Goal: Task Accomplishment & Management: Complete application form

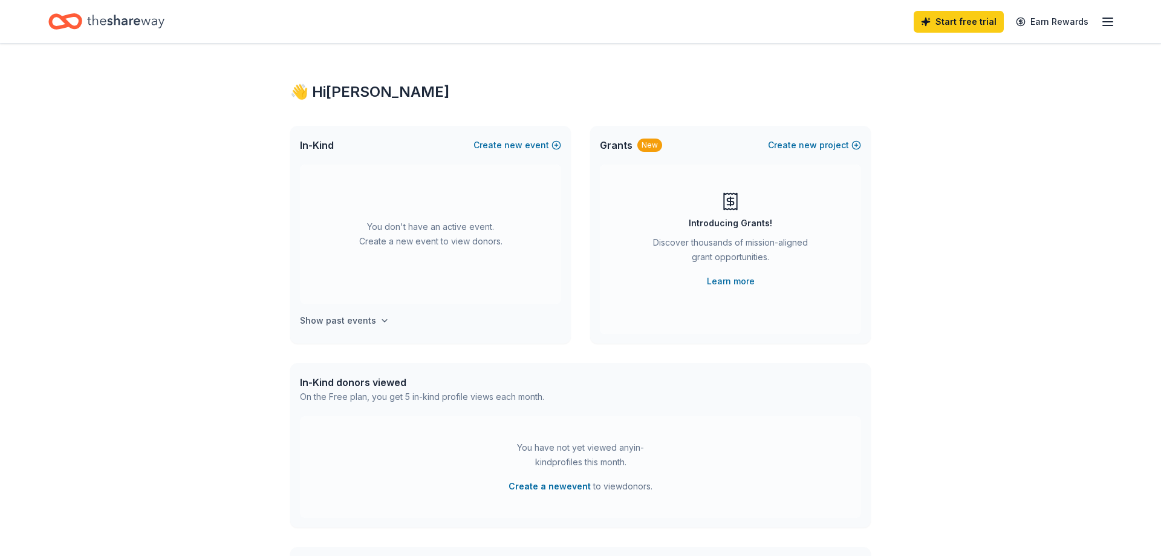
click at [354, 315] on h4 "Show past events" at bounding box center [338, 320] width 76 height 15
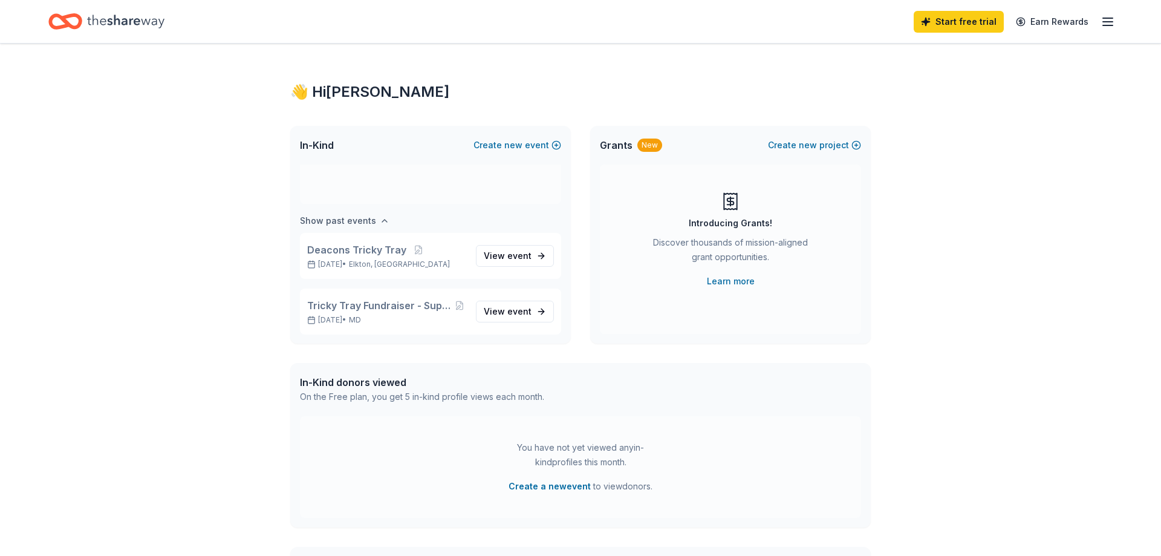
scroll to position [100, 0]
click at [374, 246] on span "Deacons Tricky Tray" at bounding box center [356, 249] width 99 height 15
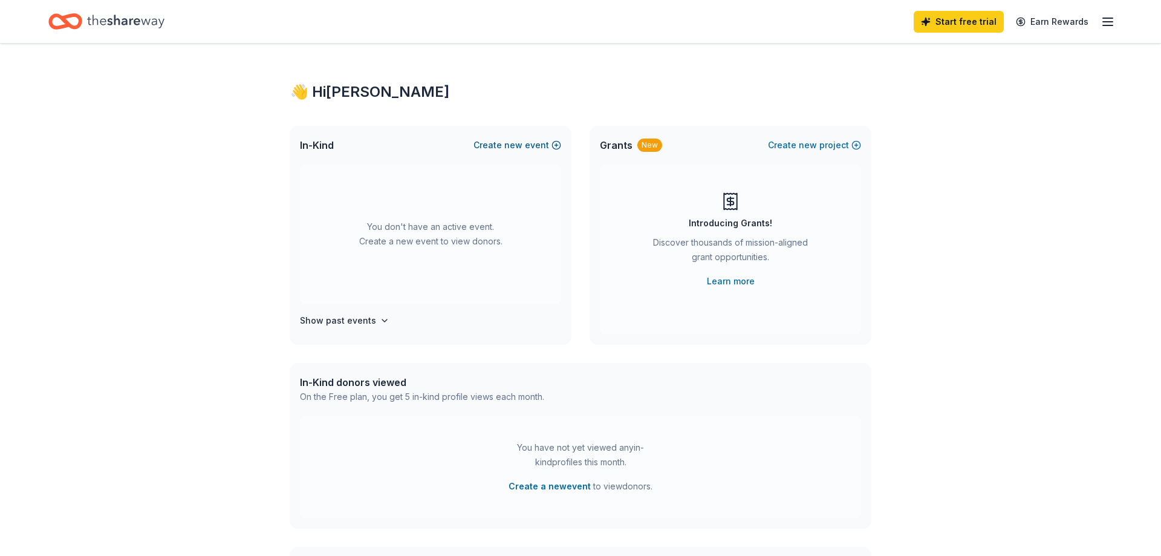
click at [529, 142] on button "Create new event" at bounding box center [518, 145] width 88 height 15
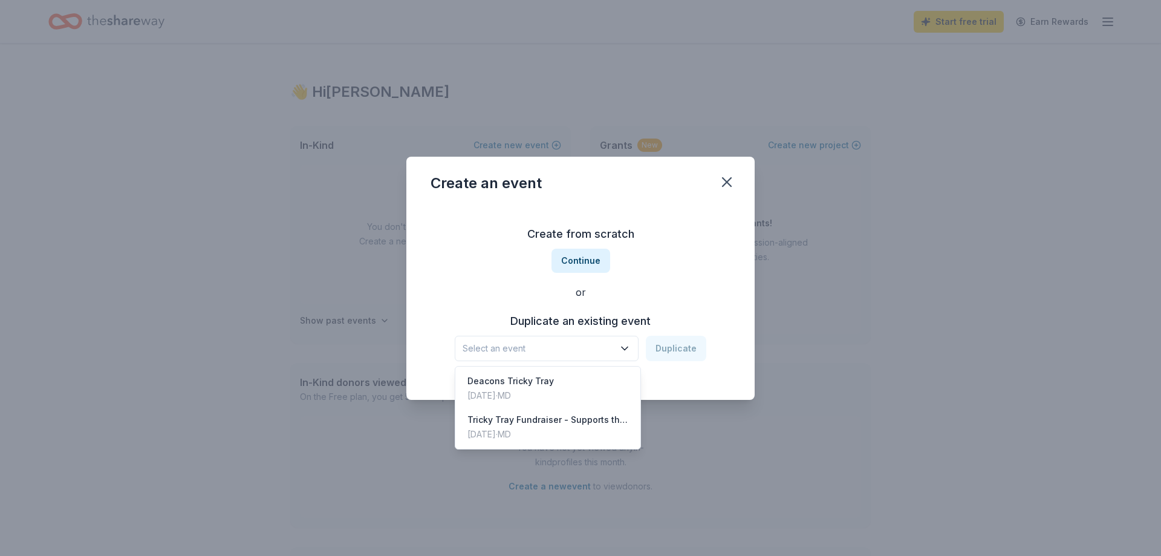
click at [592, 353] on span "Select an event" at bounding box center [538, 348] width 151 height 15
click at [552, 384] on div "Deacons Tricky Tray Nov 02, 2024 · MD" at bounding box center [548, 388] width 180 height 39
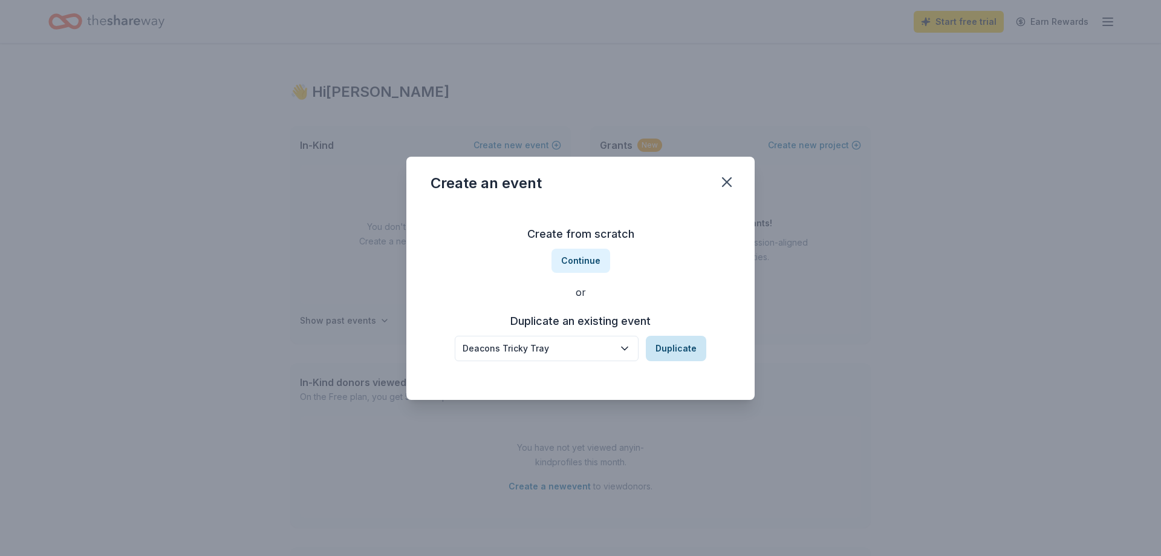
click at [690, 347] on button "Duplicate" at bounding box center [676, 348] width 60 height 25
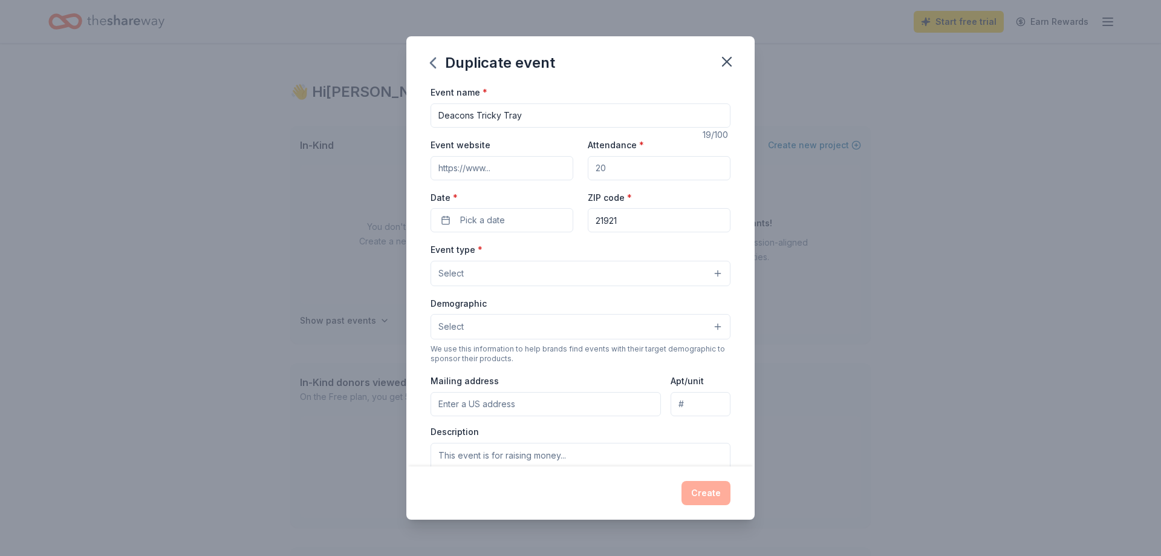
click at [503, 171] on input "Event website" at bounding box center [502, 168] width 143 height 24
type input "https://www.elktonpresbyterian.com"
type input "200"
click at [456, 223] on button "Pick a date" at bounding box center [502, 220] width 143 height 24
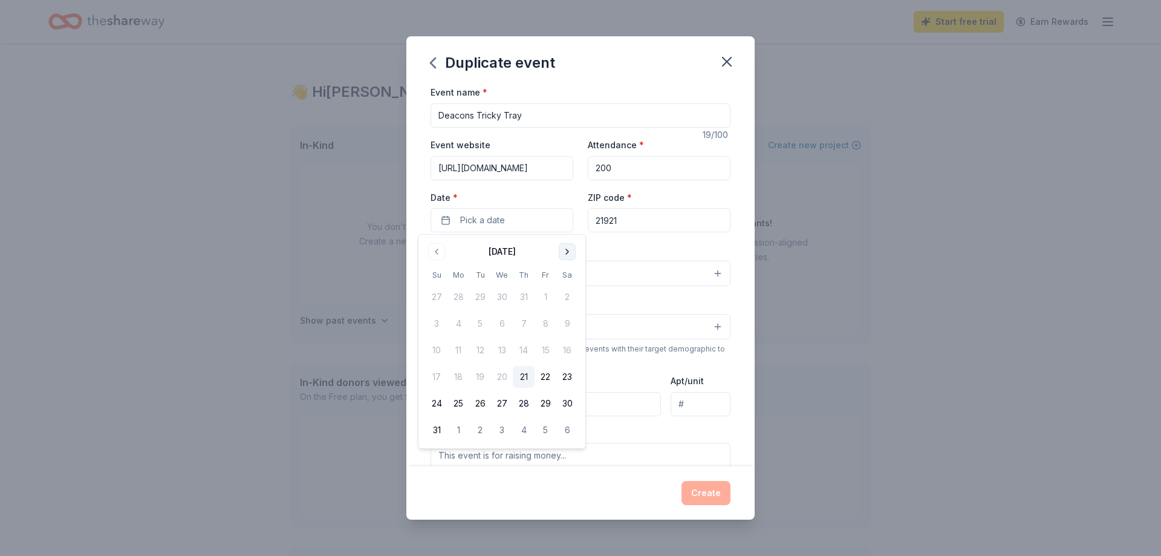
click at [569, 252] on button "Go to next month" at bounding box center [567, 251] width 17 height 17
click at [566, 405] on button "1" at bounding box center [568, 404] width 22 height 22
click at [648, 241] on div "Event name * Deacons Tricky Tray 19 /100 Event website https://www.elktonpresby…" at bounding box center [581, 364] width 300 height 559
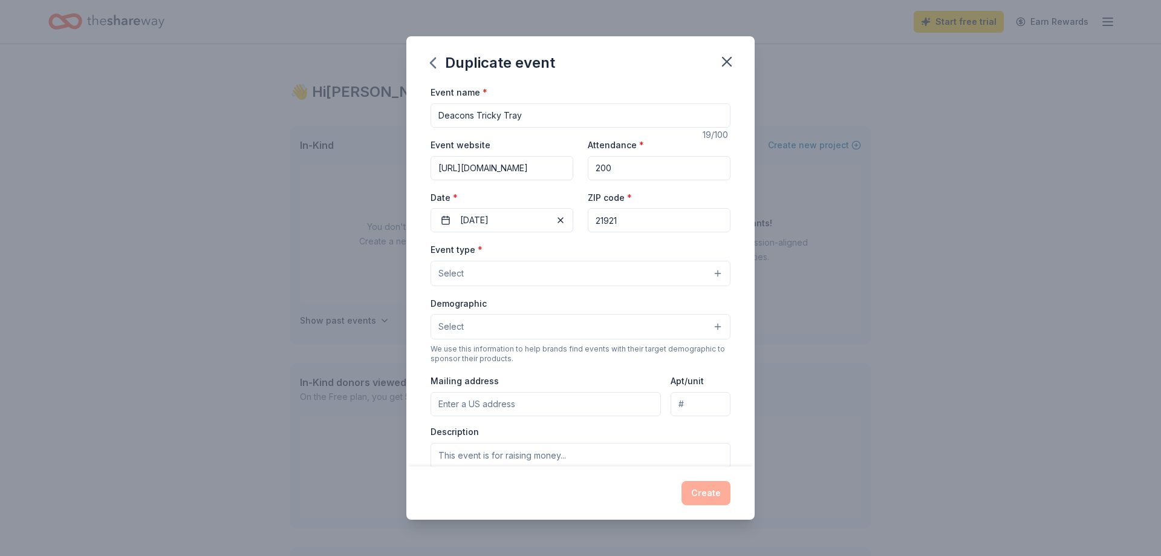
click at [552, 113] on input "Deacons Tricky Tray" at bounding box center [581, 115] width 300 height 24
click at [524, 274] on button "Select" at bounding box center [581, 273] width 300 height 25
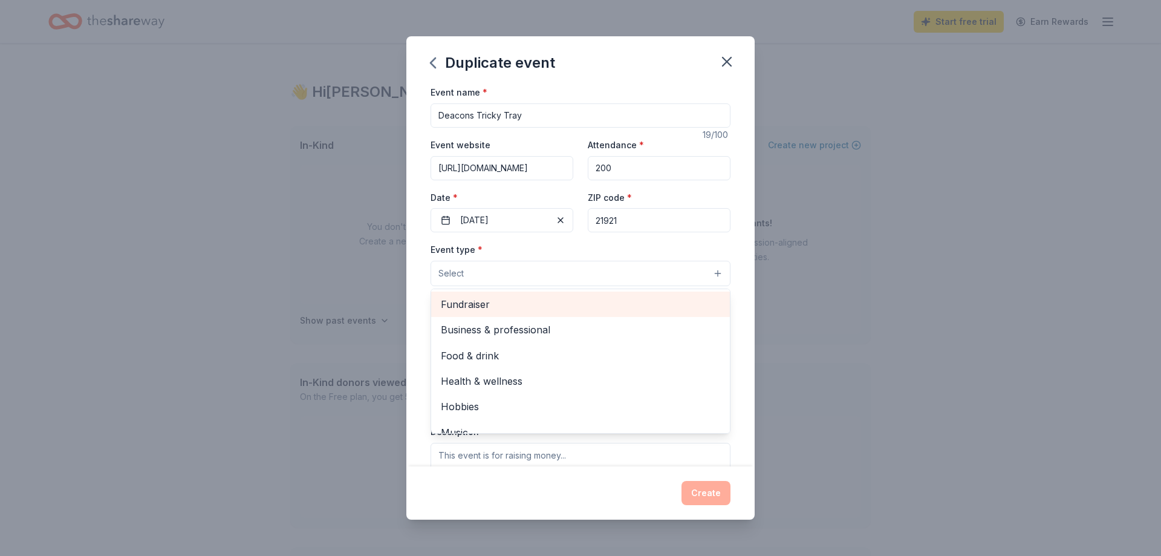
click at [488, 301] on span "Fundraiser" at bounding box center [580, 304] width 279 height 16
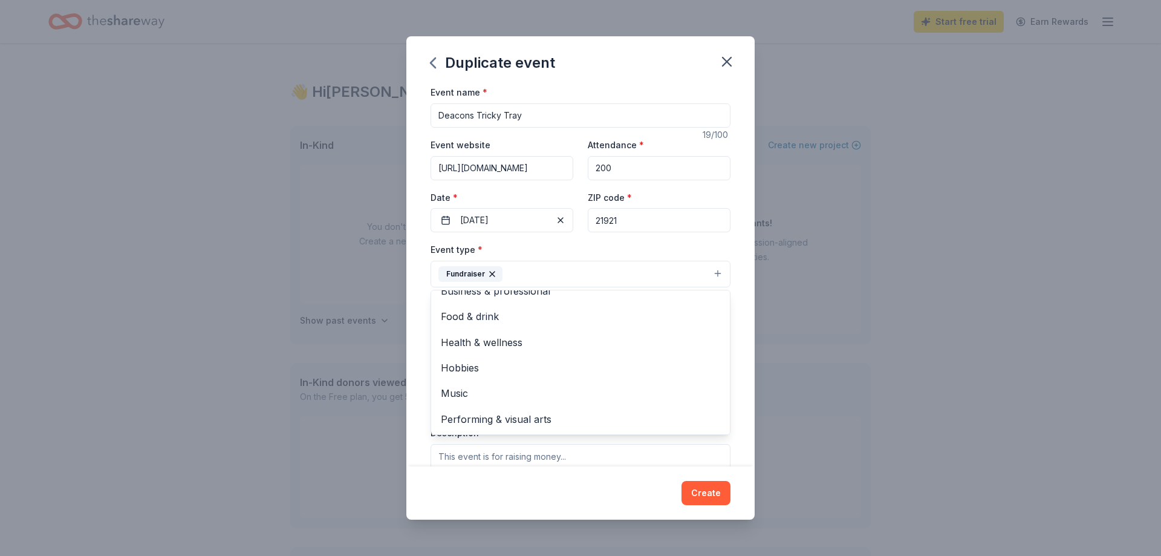
click at [412, 276] on div "Event name * Deacons Tricky Tray 19 /100 Event website https://www.elktonpresby…" at bounding box center [581, 275] width 348 height 381
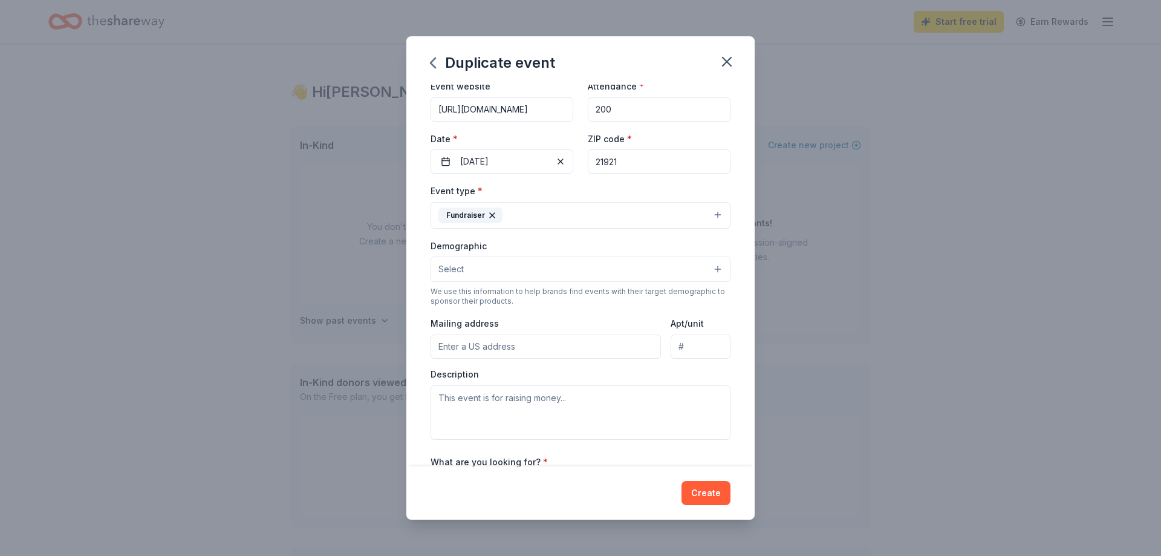
scroll to position [60, 0]
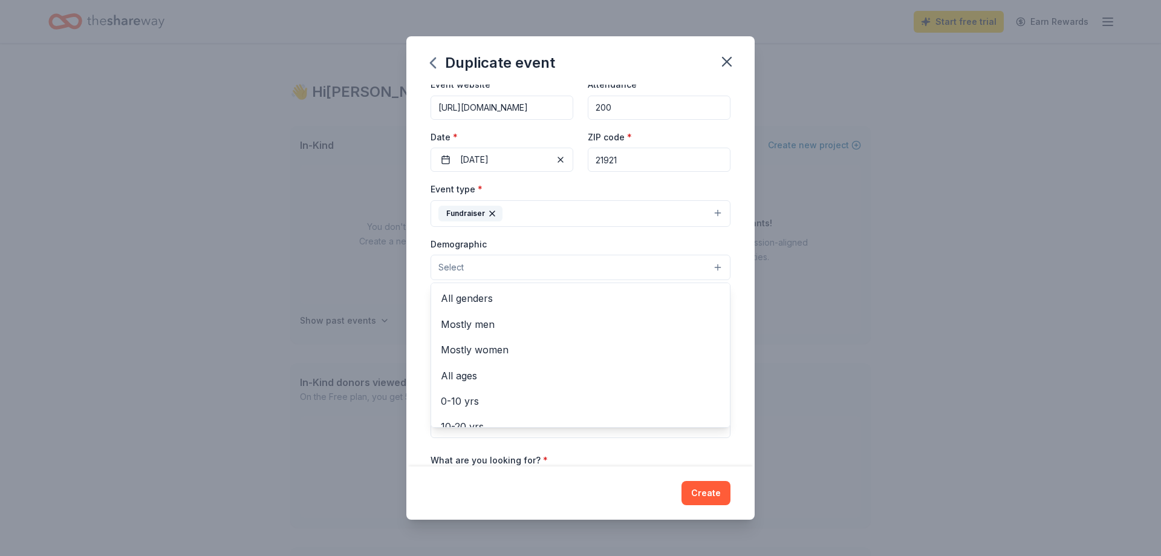
click at [498, 263] on button "Select" at bounding box center [581, 267] width 300 height 25
click at [479, 289] on div "All genders" at bounding box center [580, 298] width 299 height 25
click at [417, 310] on div "Event name * Deacons Tricky Tray 19 /100 Event website https://www.elktonpresby…" at bounding box center [581, 275] width 348 height 381
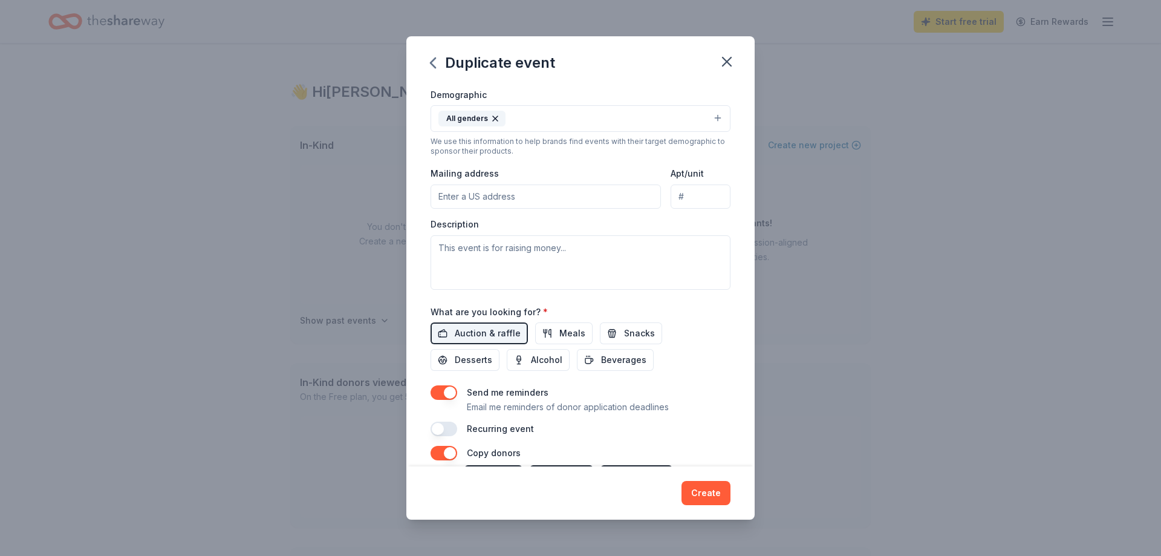
scroll to position [217, 0]
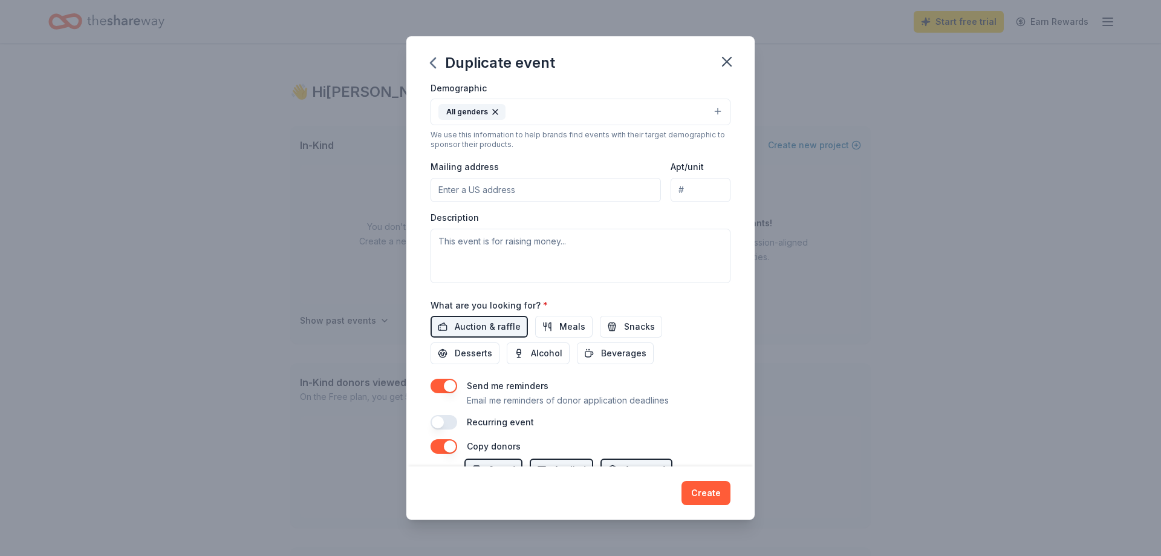
click at [493, 186] on input "Mailing address" at bounding box center [546, 190] width 230 height 24
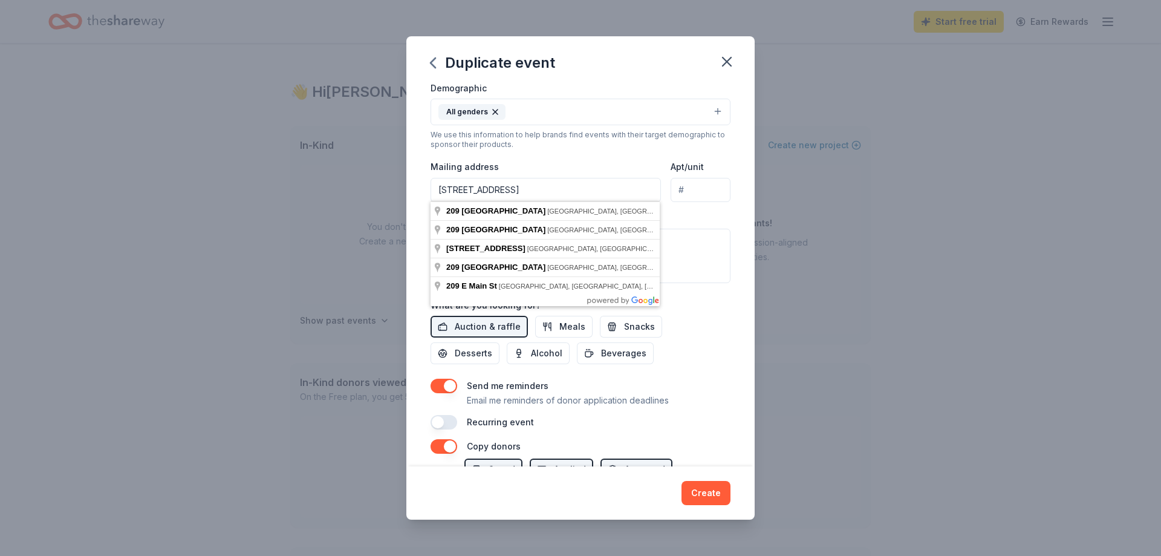
click at [536, 189] on input "209 E. Main St" at bounding box center [546, 190] width 230 height 24
type input "209 East Main Street, Elkton, MD, 21921"
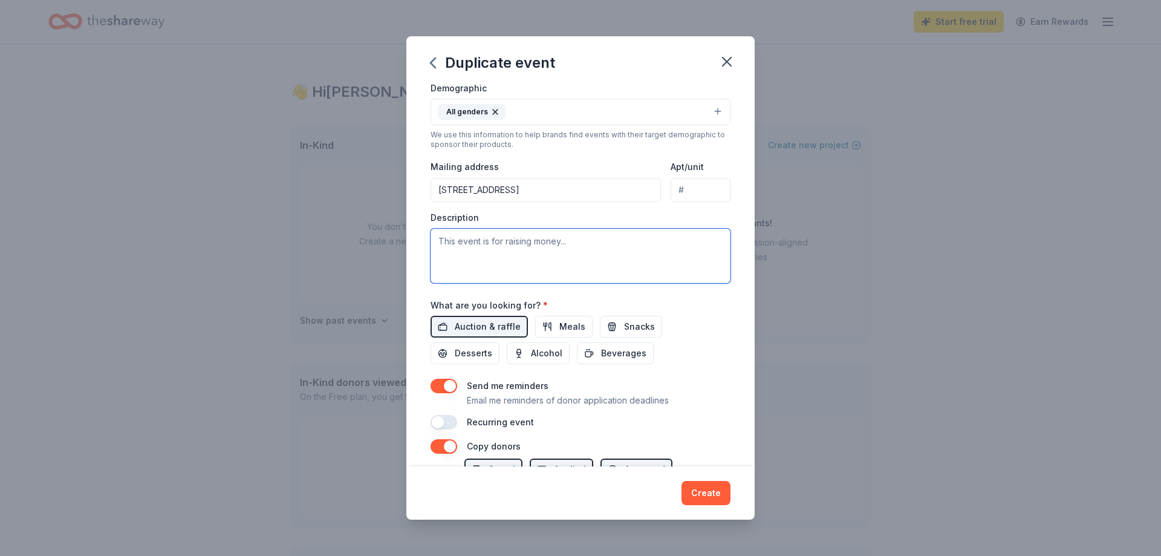
click at [468, 237] on textarea at bounding box center [581, 256] width 300 height 54
paste textarea "Our Tricky Tray fundraiser will be held [DATE][DATE], and benefits our Needy Fa…"
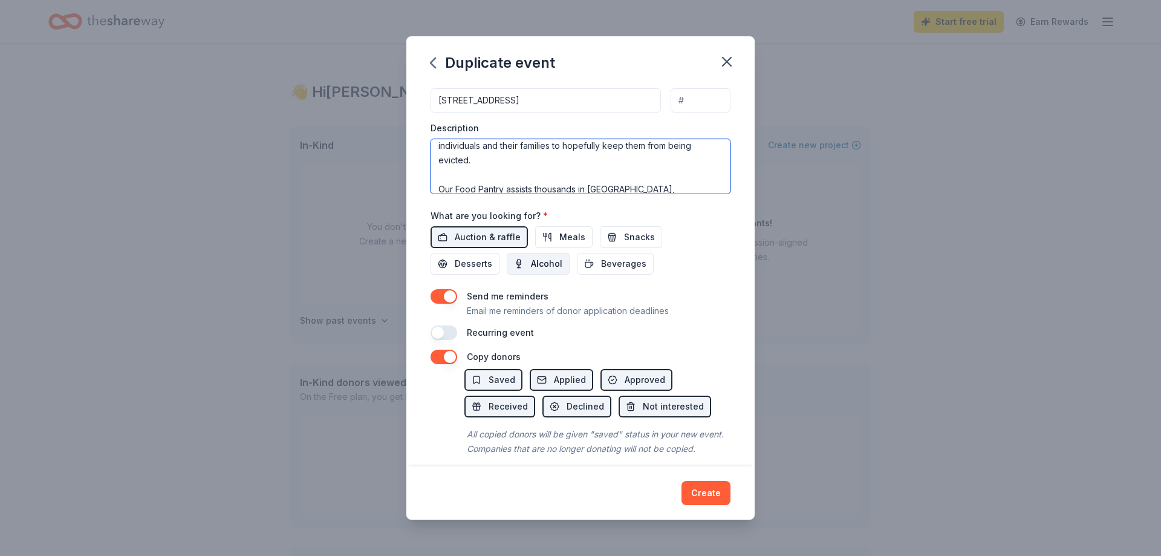
scroll to position [317, 0]
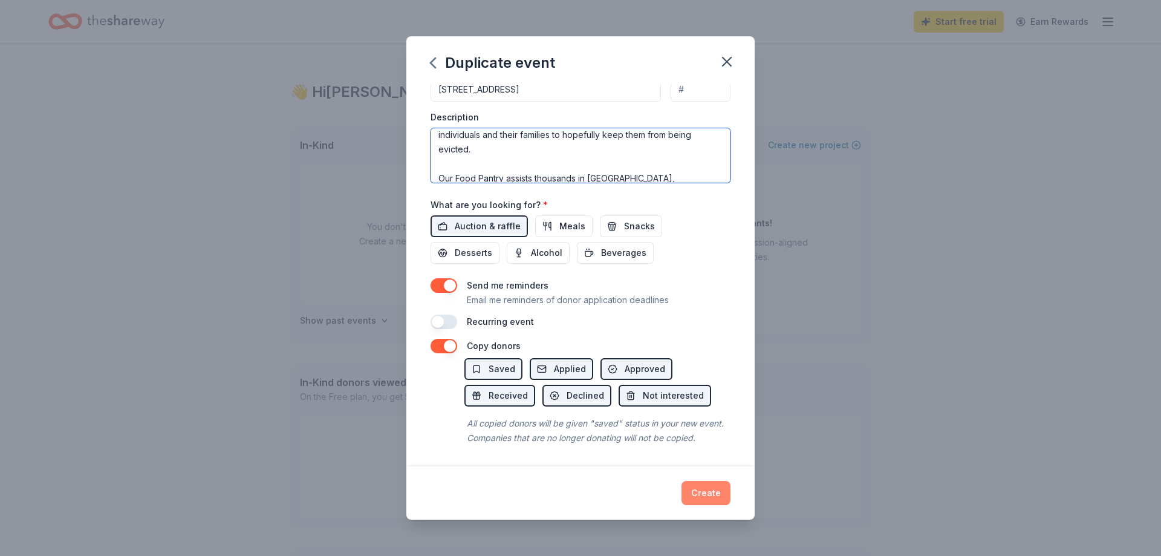
type textarea "Our Tricky Tray fundraiser will be held [DATE][DATE], and benefits our Needy Fa…"
click at [696, 489] on button "Create" at bounding box center [706, 493] width 49 height 24
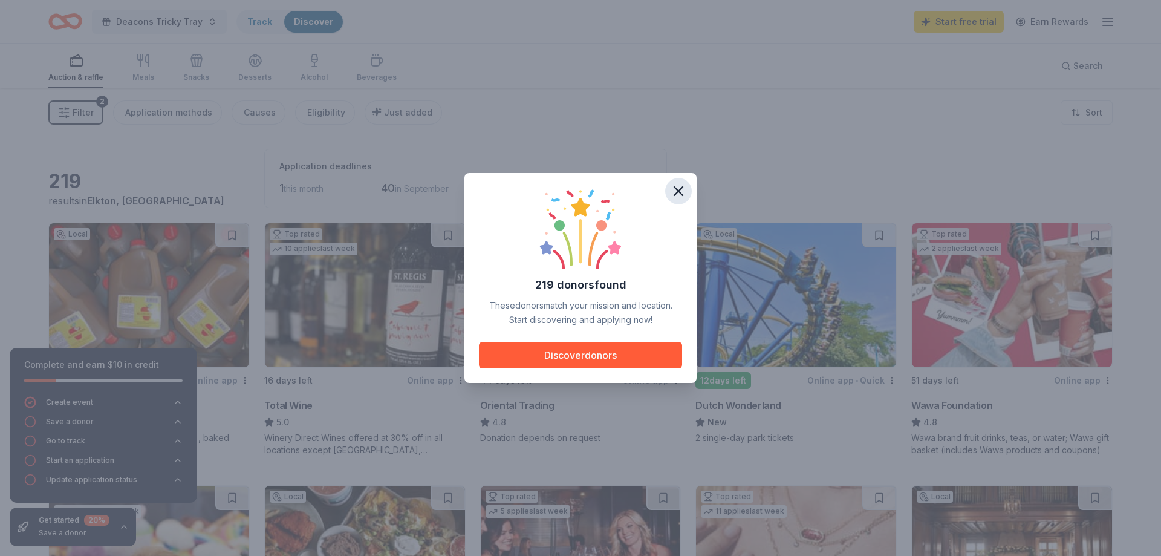
click at [679, 194] on icon "button" at bounding box center [678, 191] width 17 height 17
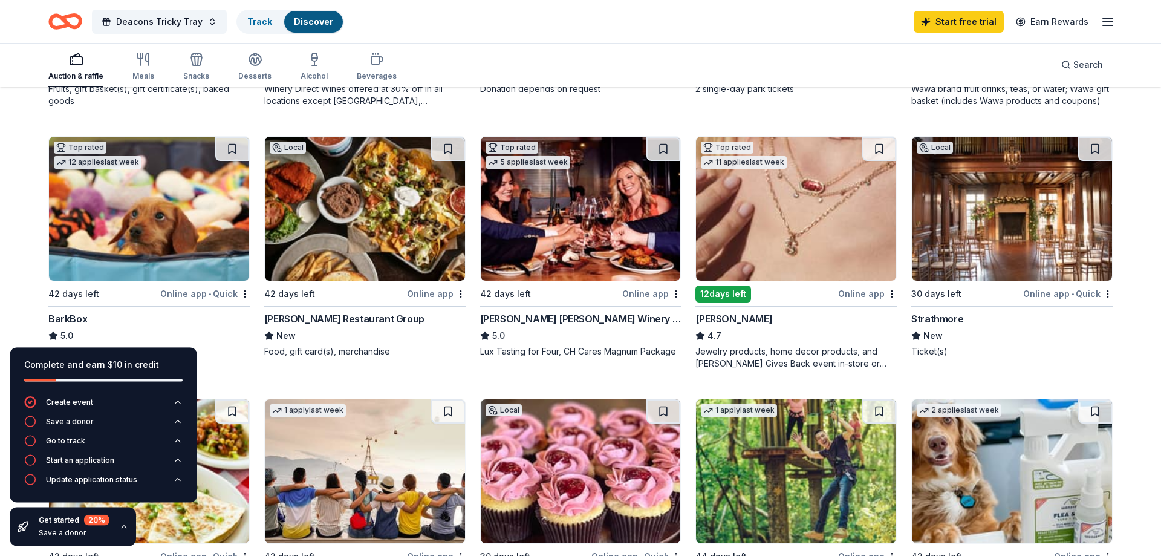
scroll to position [348, 0]
click at [308, 318] on div "Martuscelli Restaurant Group" at bounding box center [344, 319] width 160 height 15
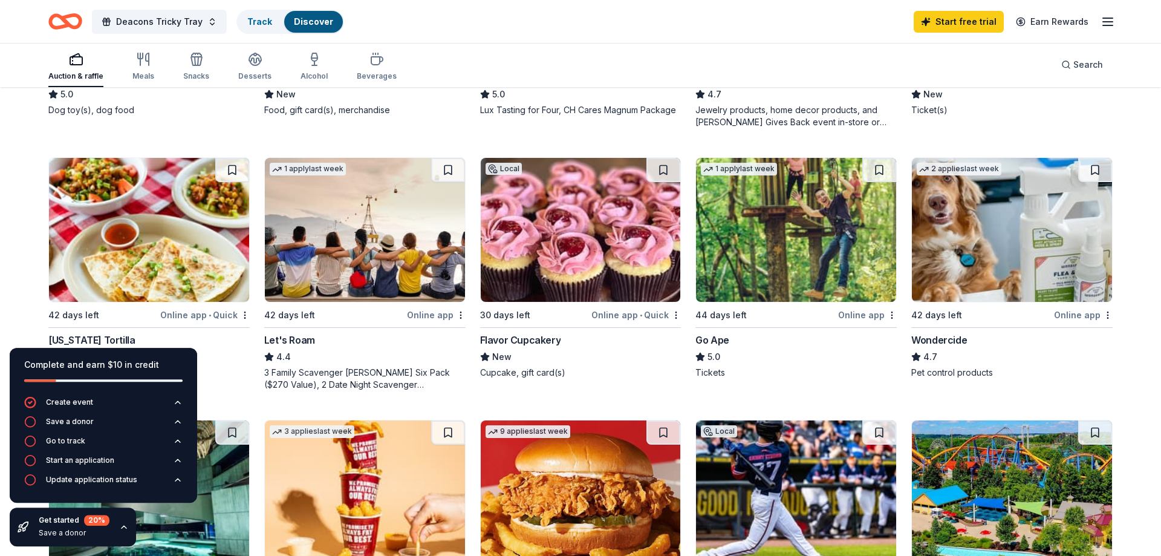
scroll to position [593, 0]
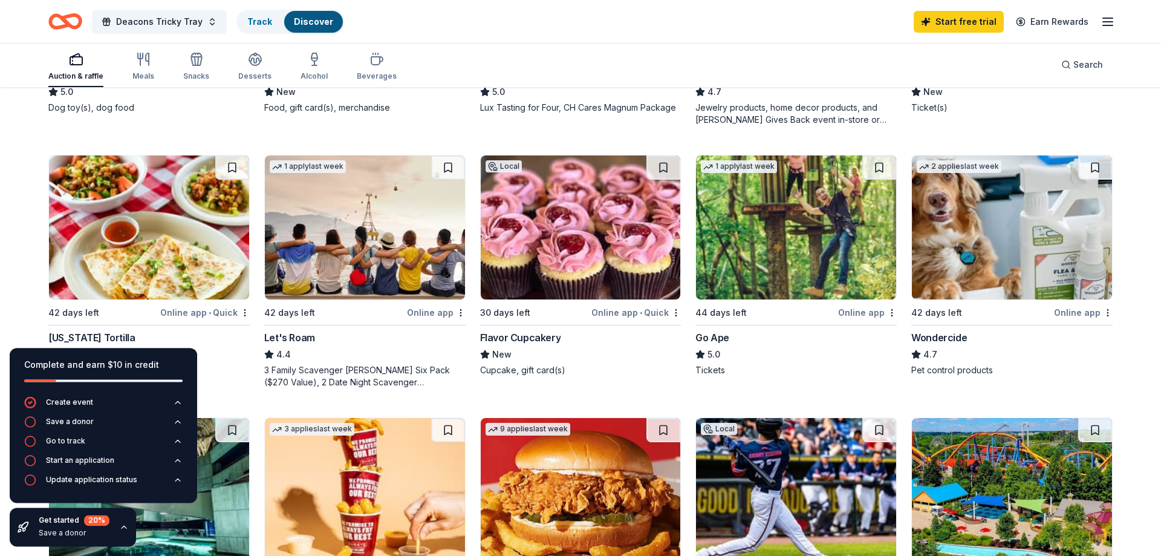
click at [785, 220] on img at bounding box center [796, 227] width 200 height 144
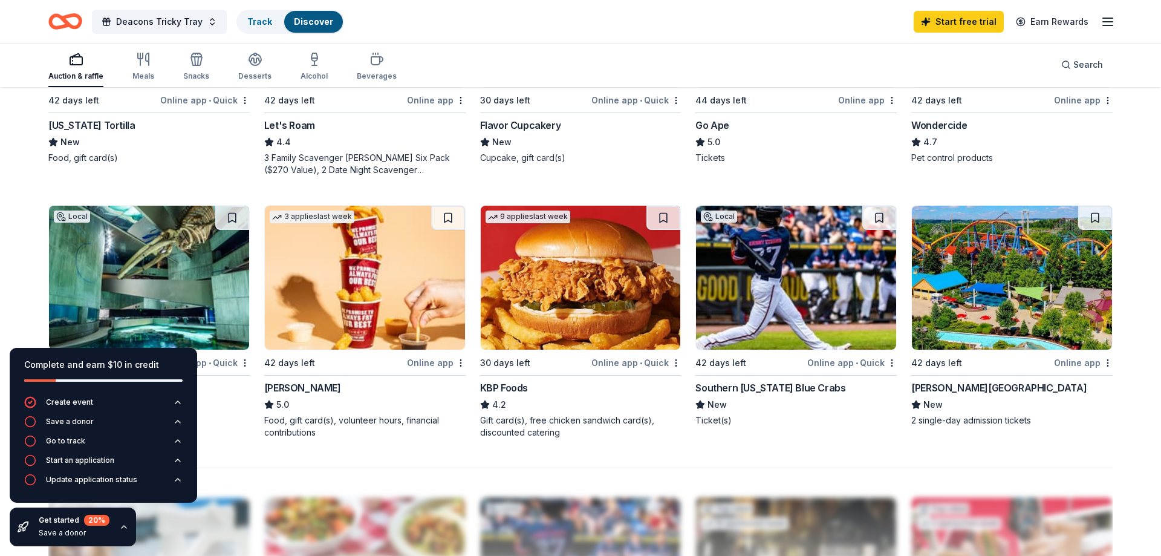
scroll to position [805, 0]
click at [451, 213] on button at bounding box center [448, 218] width 34 height 24
click at [381, 270] on img at bounding box center [365, 278] width 200 height 144
click at [66, 440] on div "Go to track" at bounding box center [65, 441] width 39 height 10
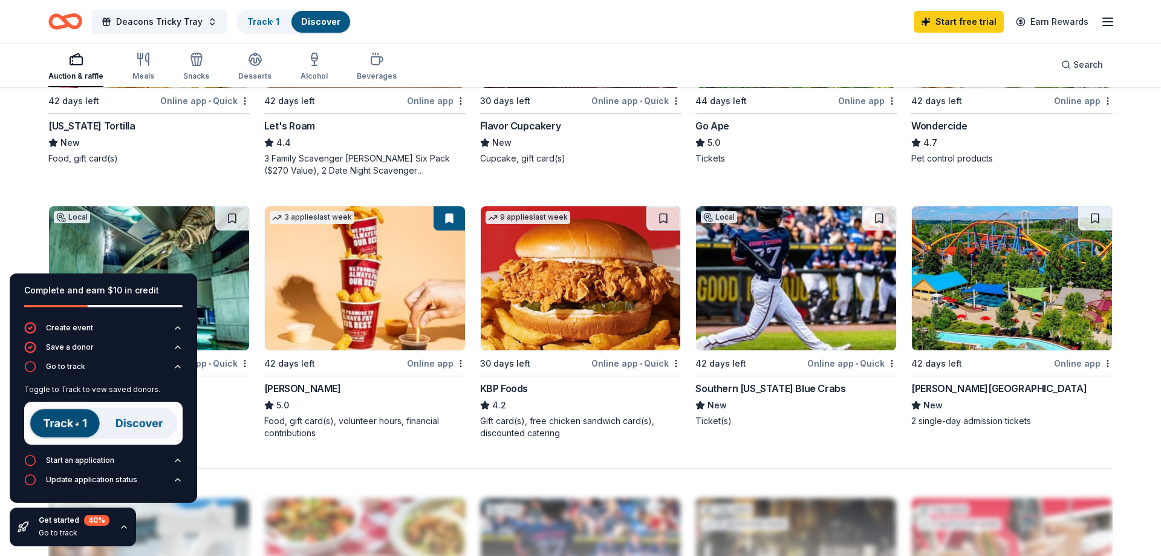
click at [67, 420] on img at bounding box center [103, 423] width 158 height 43
click at [268, 13] on div "Track · 1" at bounding box center [263, 22] width 51 height 22
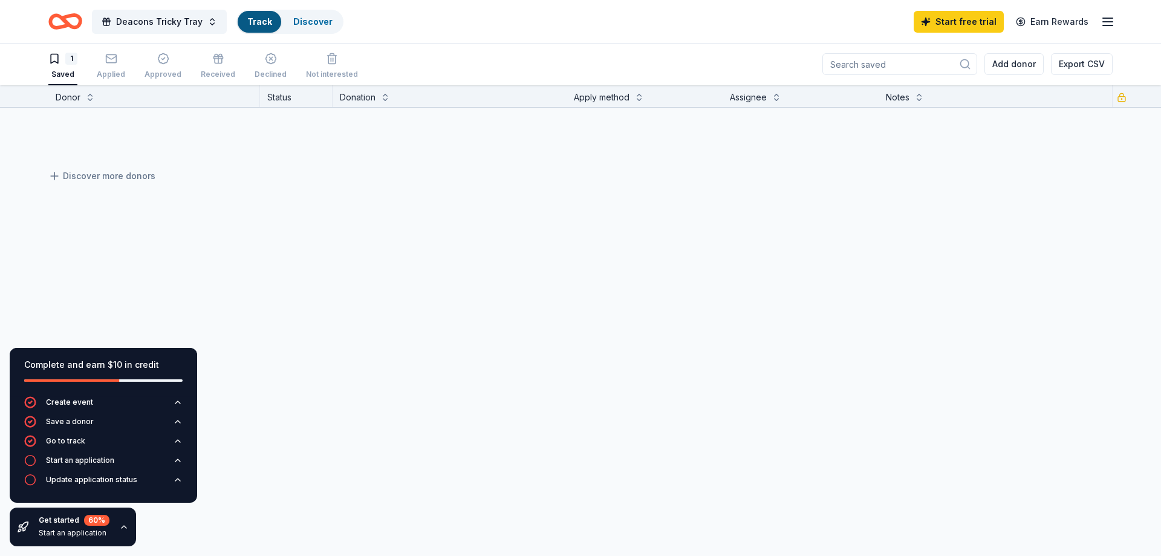
scroll to position [1, 0]
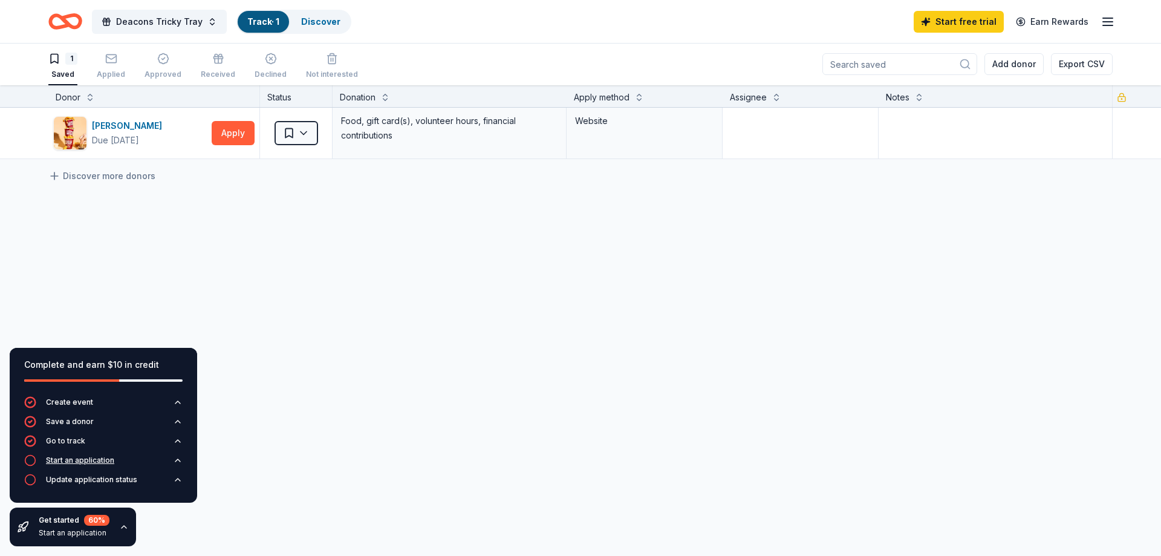
click at [100, 463] on div "Start an application" at bounding box center [80, 461] width 68 height 10
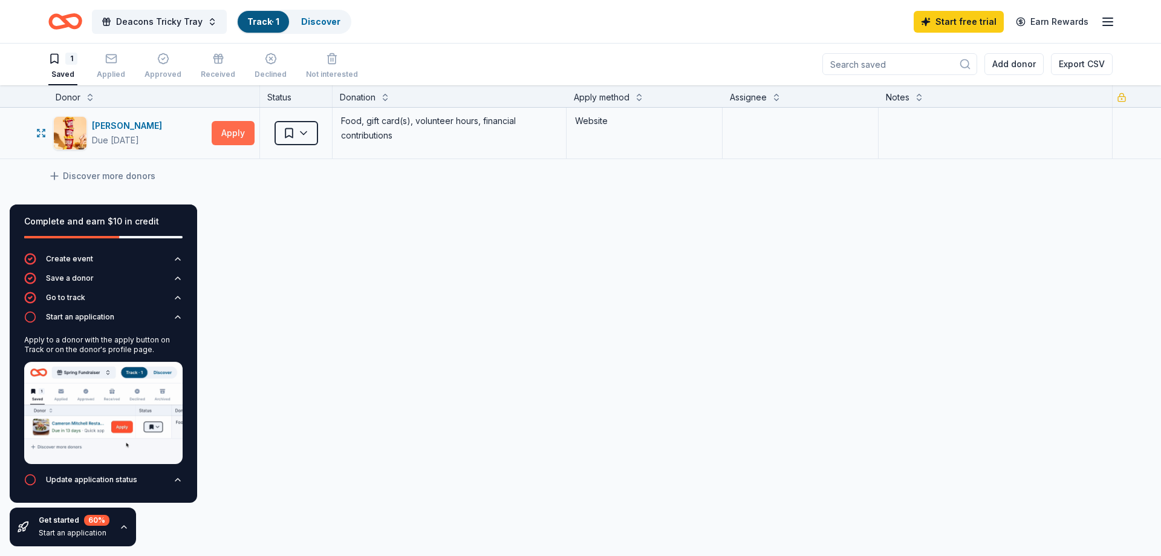
click at [227, 143] on button "Apply" at bounding box center [233, 133] width 43 height 24
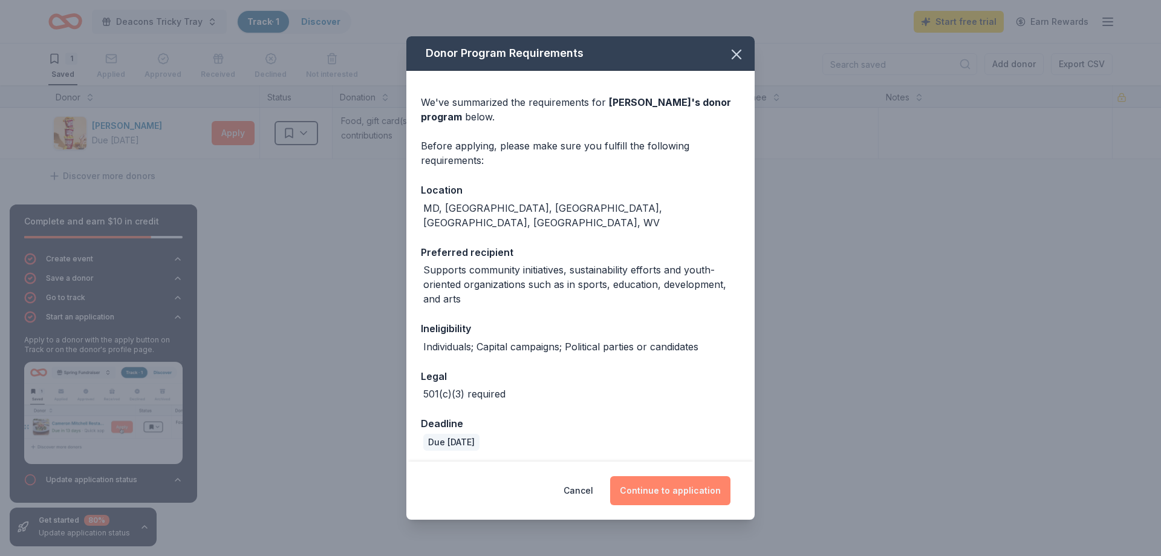
click at [659, 490] on button "Continue to application" at bounding box center [670, 490] width 120 height 29
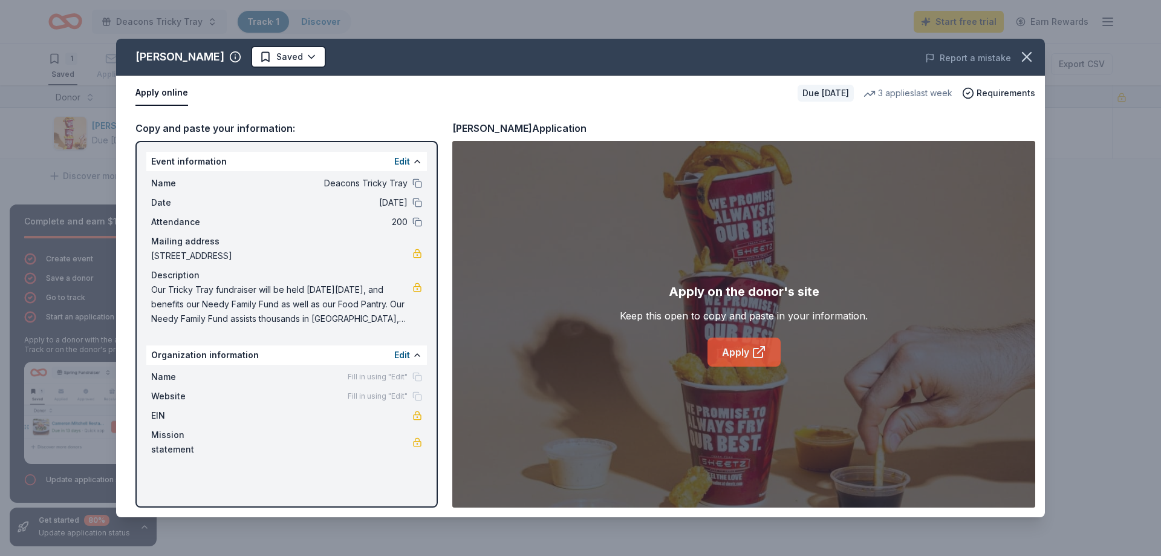
click at [736, 351] on link "Apply" at bounding box center [744, 352] width 73 height 29
click at [1030, 57] on icon "button" at bounding box center [1027, 56] width 17 height 17
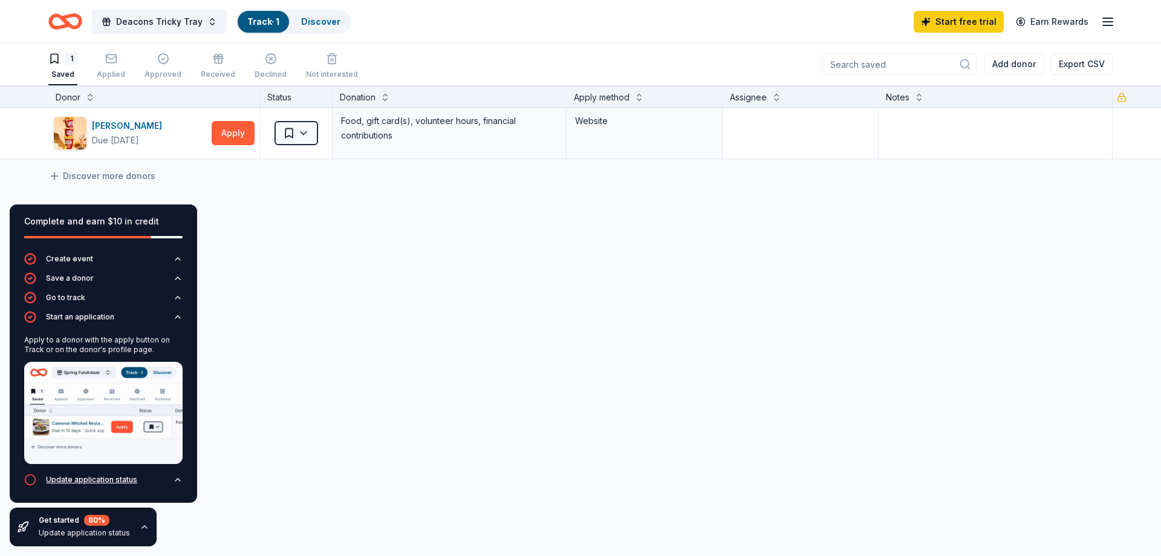
click at [134, 482] on div "Update application status" at bounding box center [91, 480] width 91 height 10
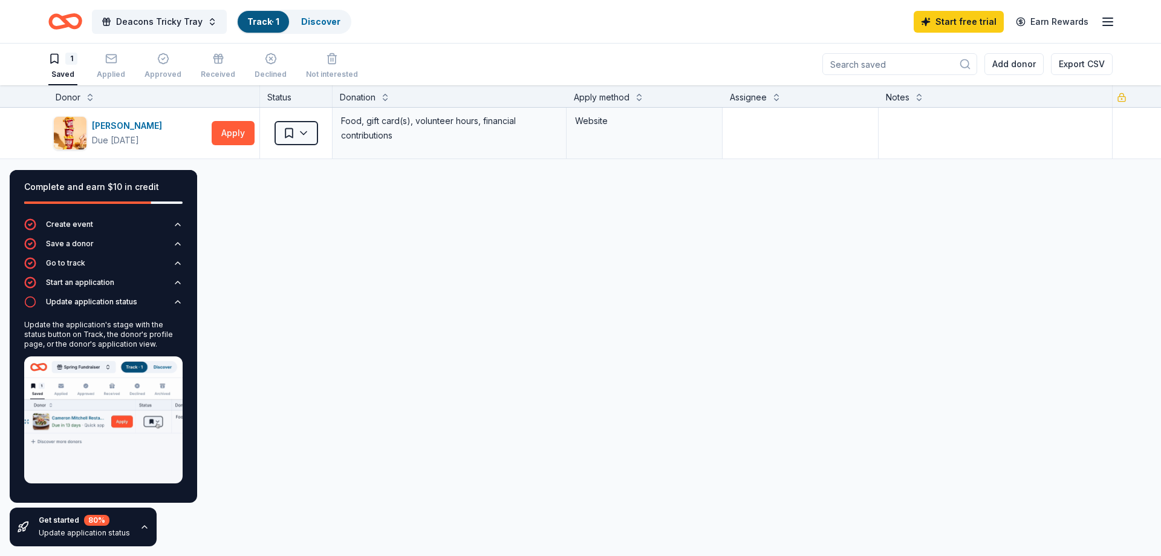
click at [273, 21] on link "Track · 1" at bounding box center [263, 21] width 32 height 10
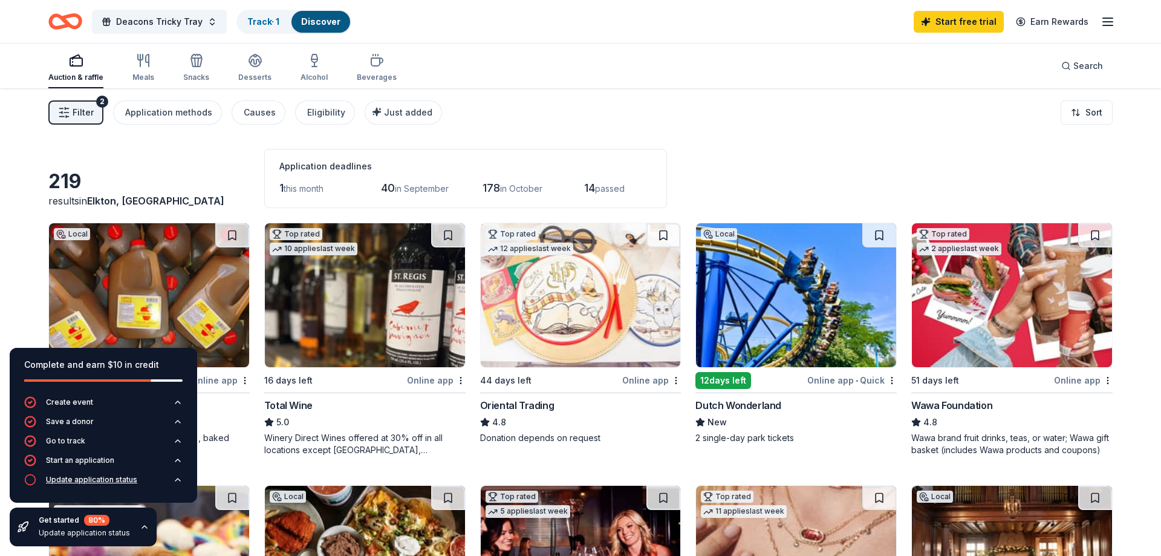
click at [88, 480] on div "Update application status" at bounding box center [91, 480] width 91 height 10
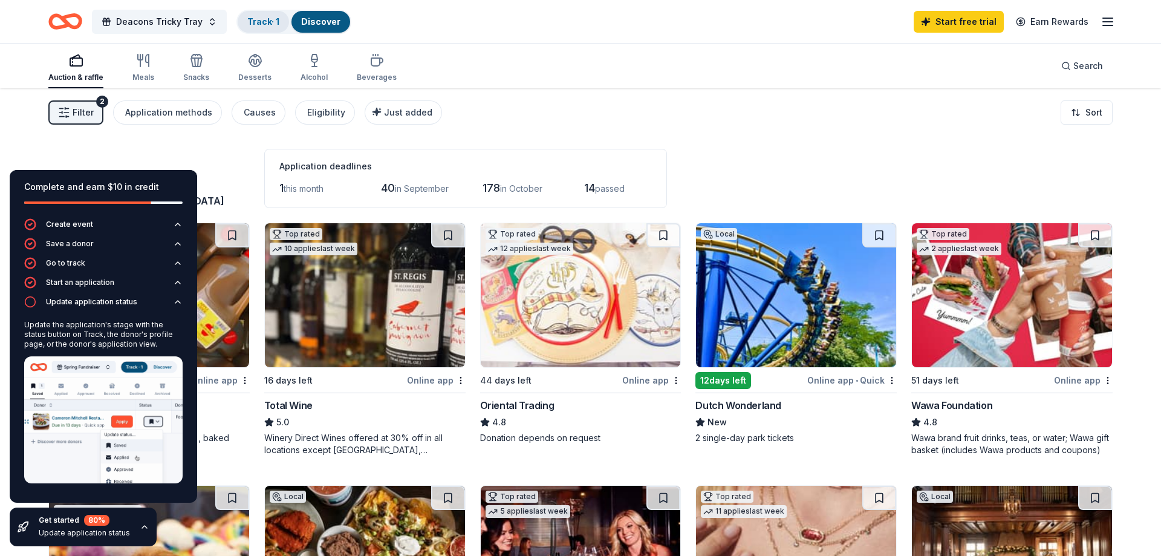
click at [265, 15] on div "Track · 1" at bounding box center [263, 22] width 51 height 22
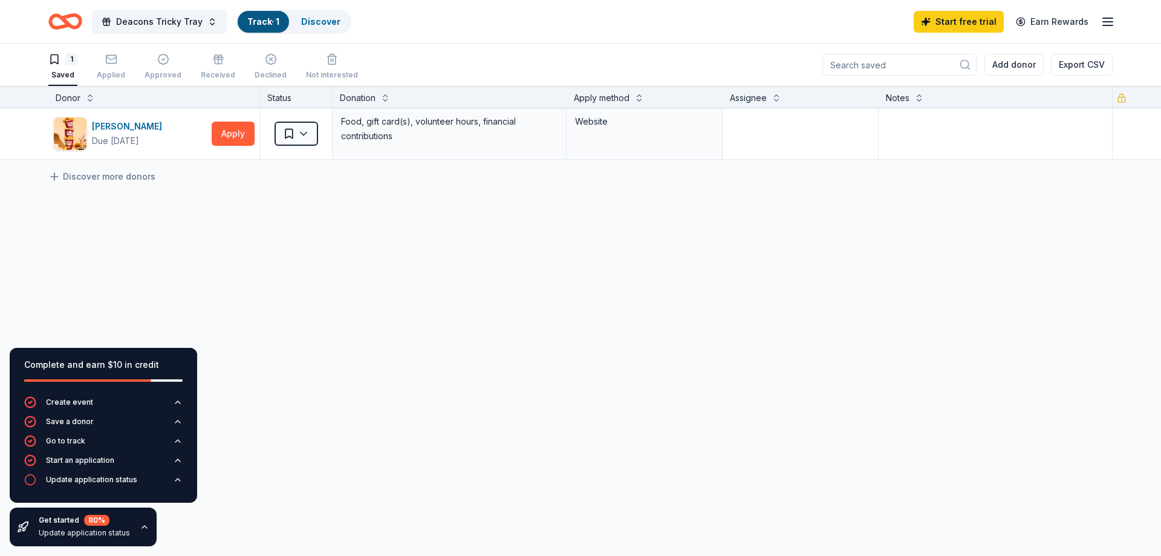
click at [265, 15] on div "Track · 1" at bounding box center [263, 22] width 51 height 22
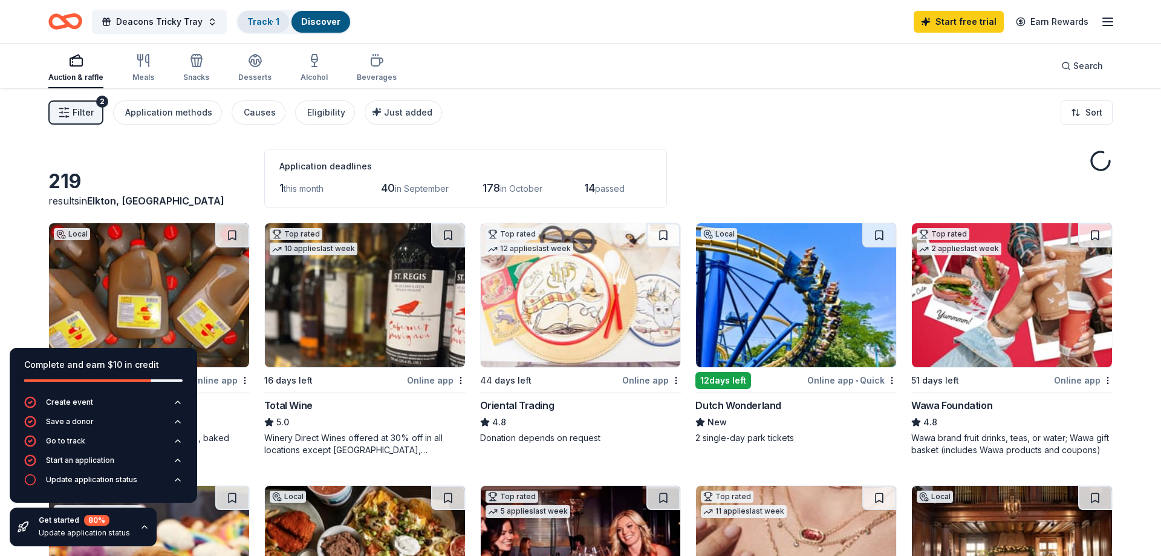
click at [267, 20] on link "Track · 1" at bounding box center [263, 21] width 32 height 10
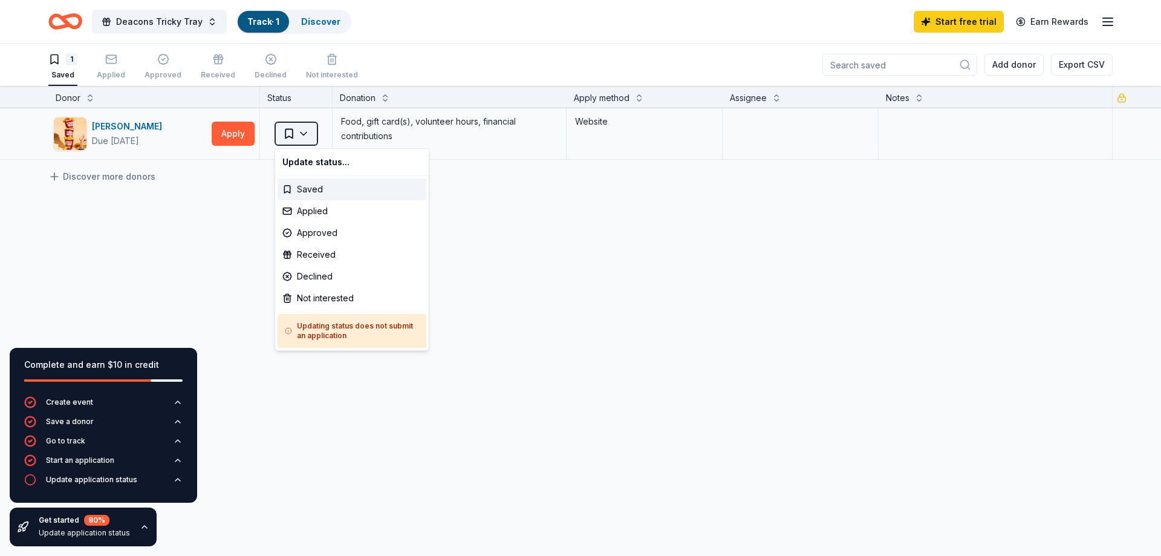
click at [304, 132] on html "10% Deacons Tricky Tray Track · 1 Discover Start free trial Earn Rewards 1 Save…" at bounding box center [580, 278] width 1161 height 556
click at [310, 208] on div "Applied" at bounding box center [352, 211] width 149 height 22
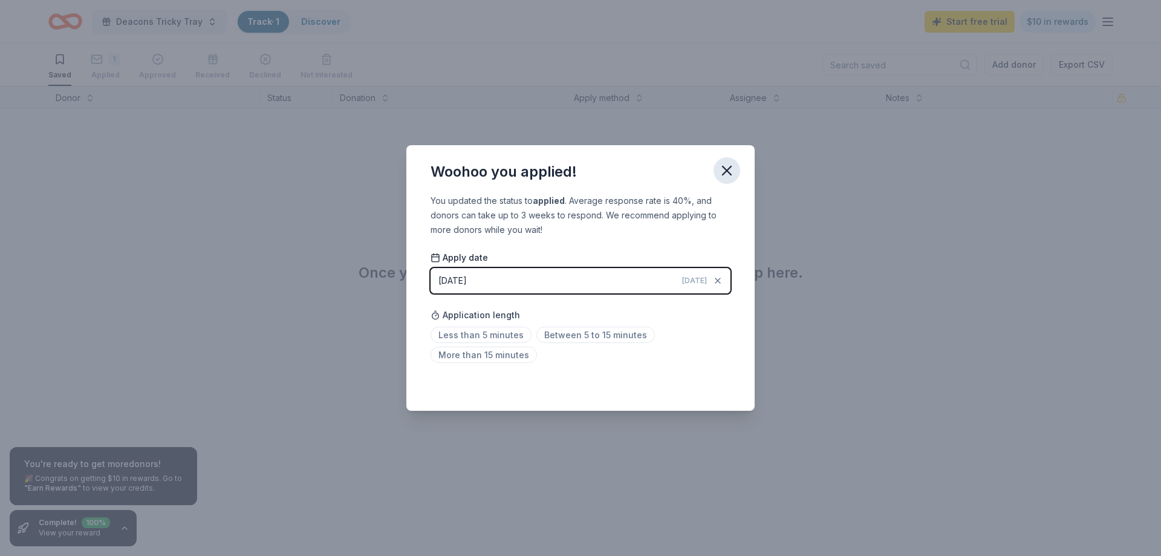
click at [728, 171] on icon "button" at bounding box center [727, 170] width 8 height 8
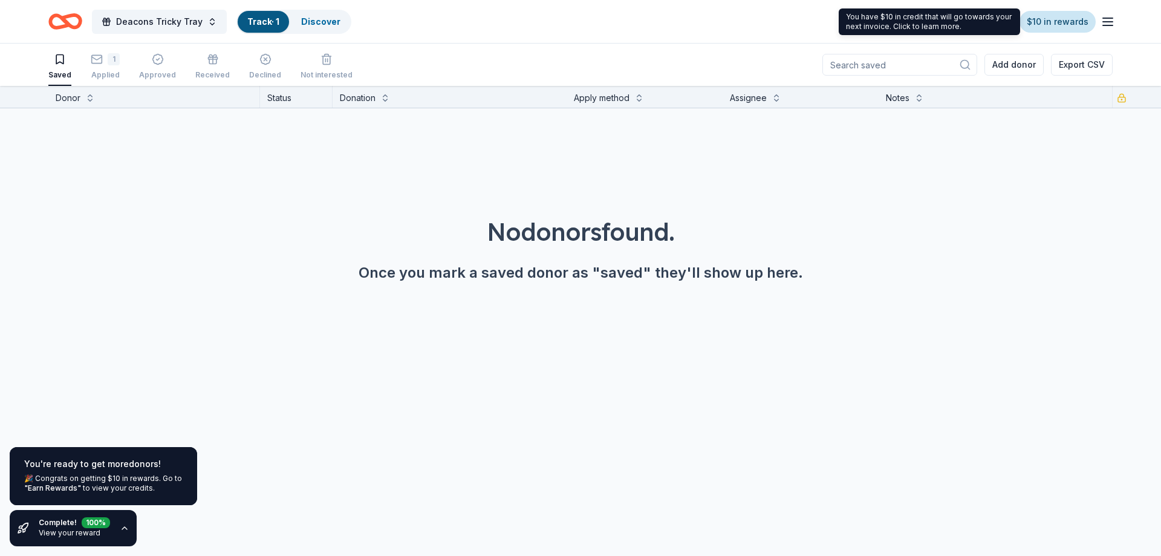
click at [1059, 19] on link "$10 in rewards" at bounding box center [1058, 22] width 76 height 22
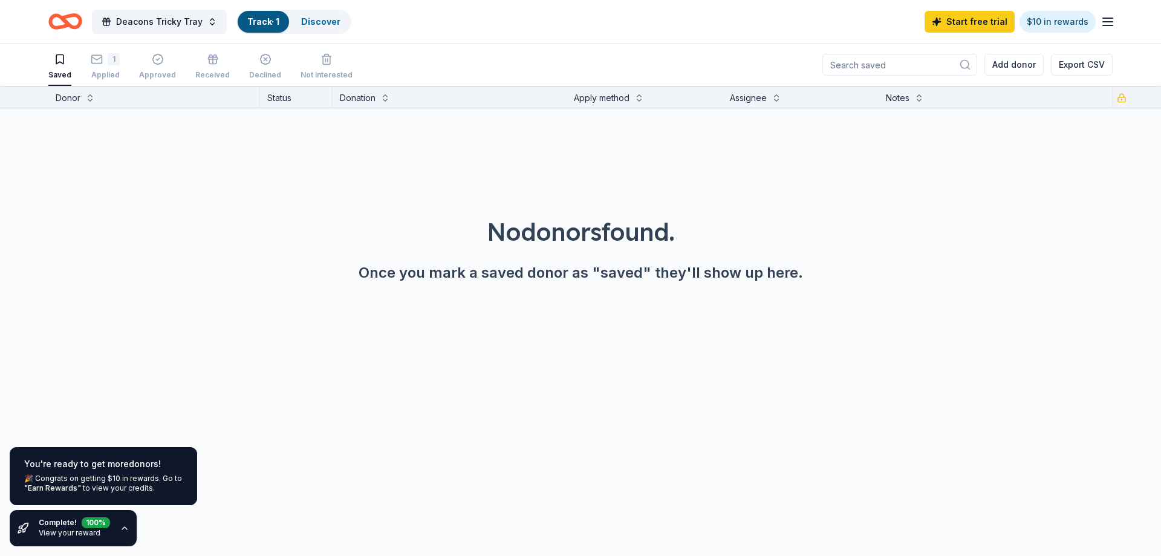
click at [66, 22] on icon "Home" at bounding box center [71, 21] width 19 height 12
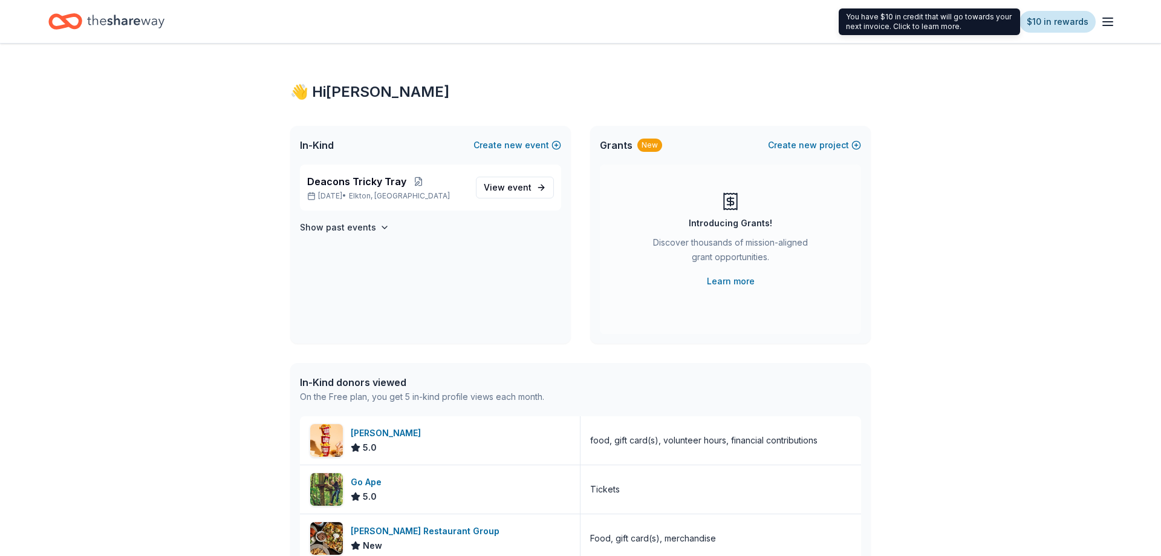
click at [1057, 19] on link "$10 in rewards" at bounding box center [1058, 22] width 76 height 22
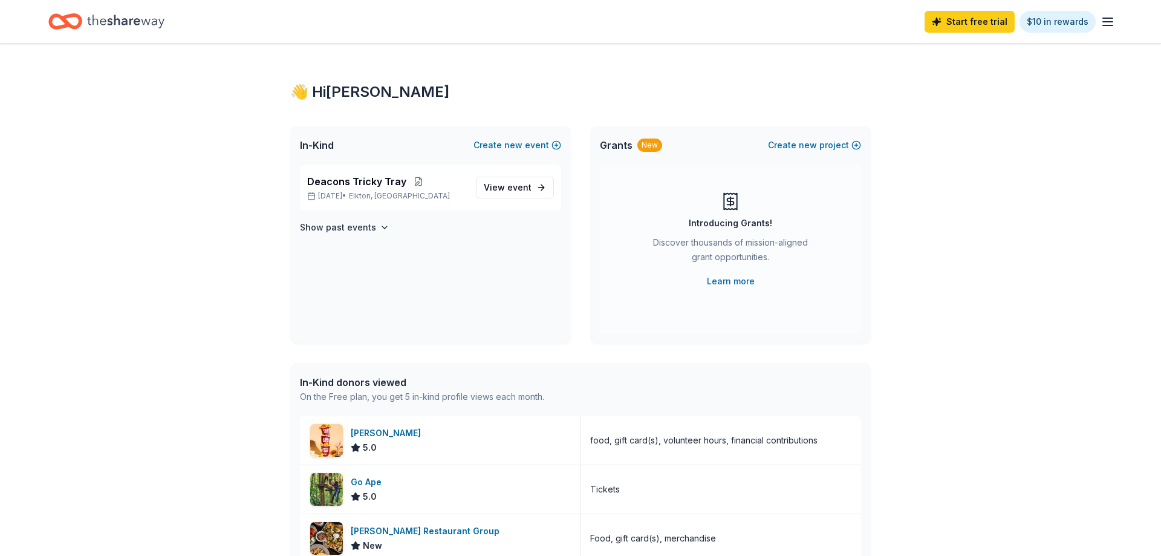
click at [1112, 21] on icon "button" at bounding box center [1108, 22] width 15 height 15
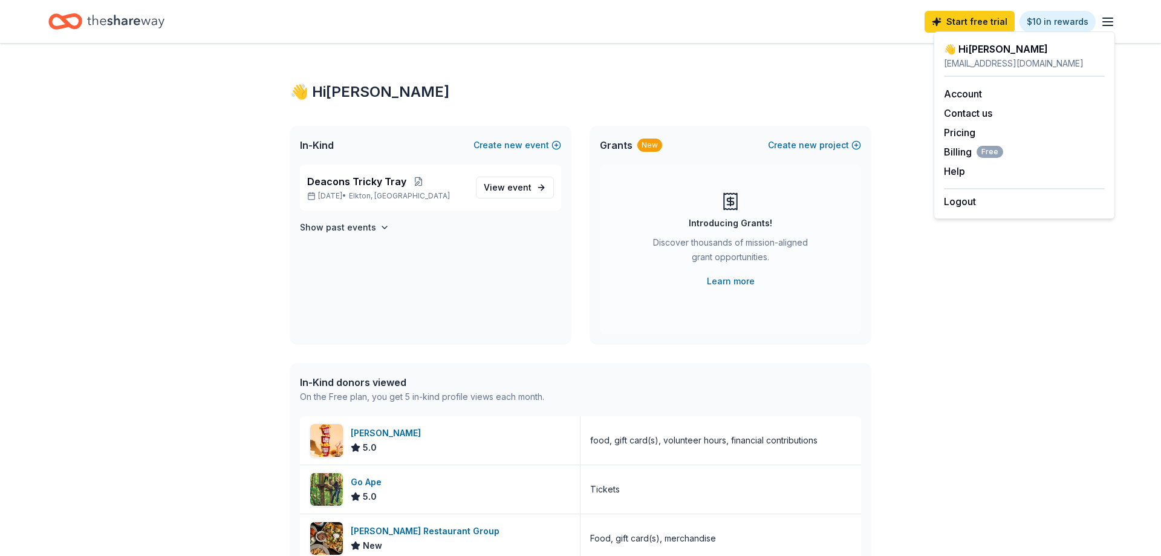
click at [1112, 21] on icon "button" at bounding box center [1108, 22] width 15 height 15
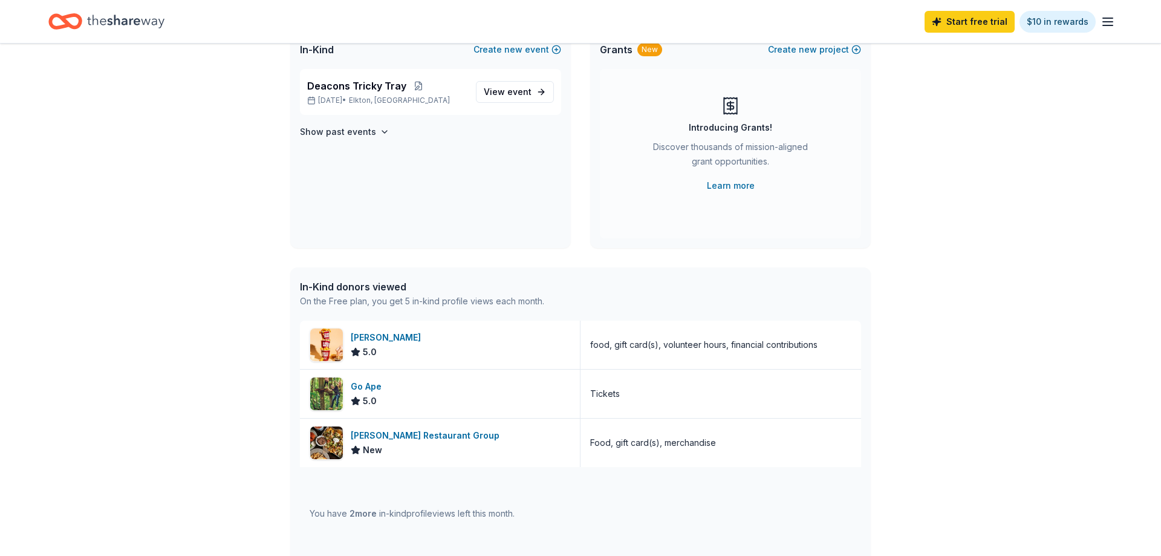
scroll to position [105, 0]
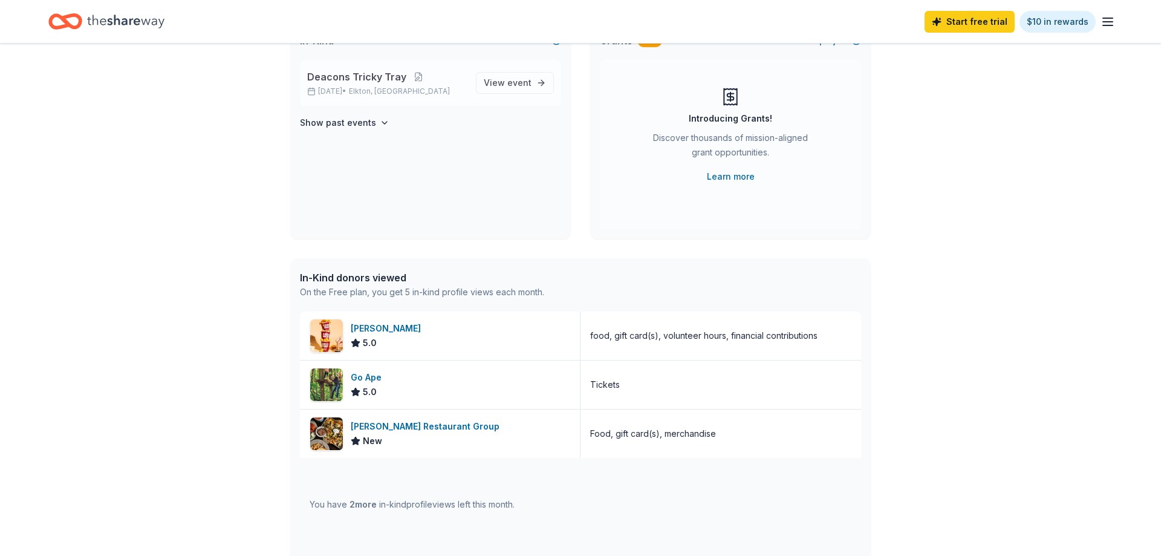
click at [354, 82] on span "Deacons Tricky Tray" at bounding box center [356, 77] width 99 height 15
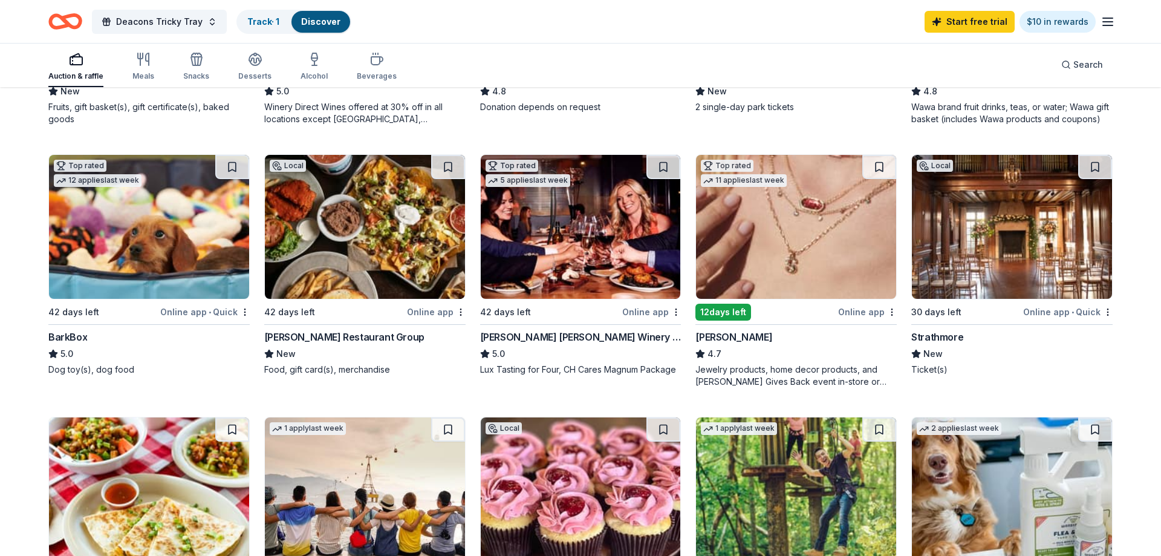
scroll to position [316, 0]
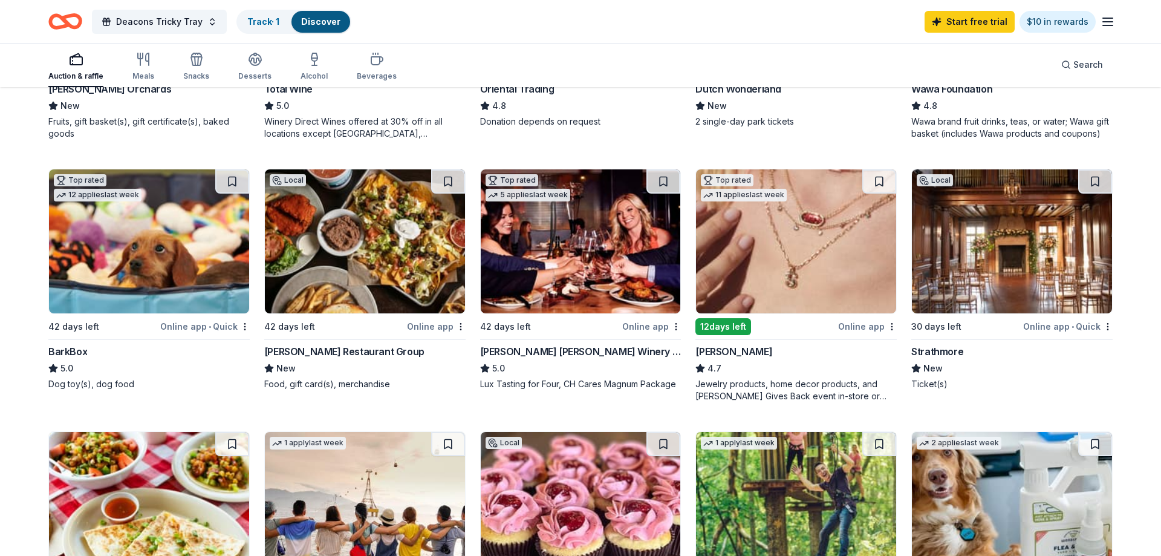
click at [986, 215] on img at bounding box center [1012, 241] width 200 height 144
click at [143, 18] on span "Deacons Tricky Tray" at bounding box center [159, 22] width 87 height 15
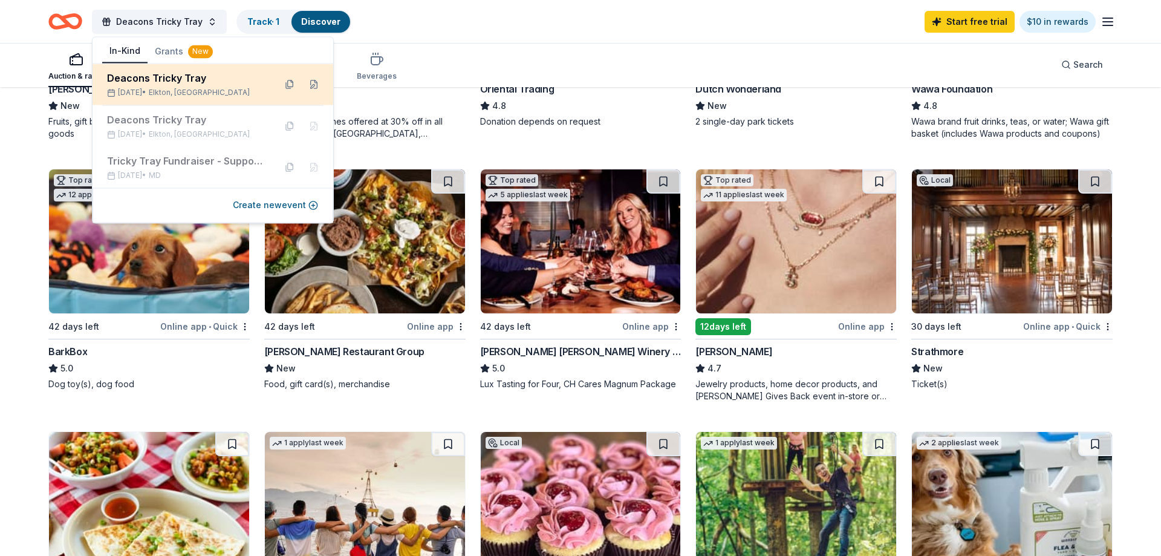
click at [145, 88] on div "Nov 01, 2025 • Elkton, MD" at bounding box center [186, 93] width 158 height 10
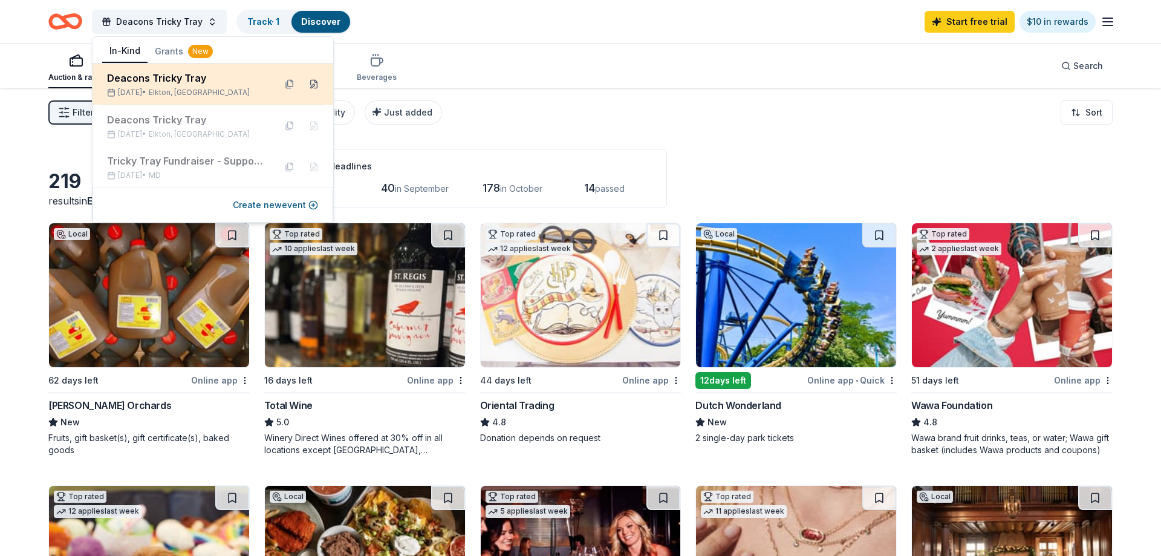
click at [308, 83] on button at bounding box center [313, 83] width 19 height 19
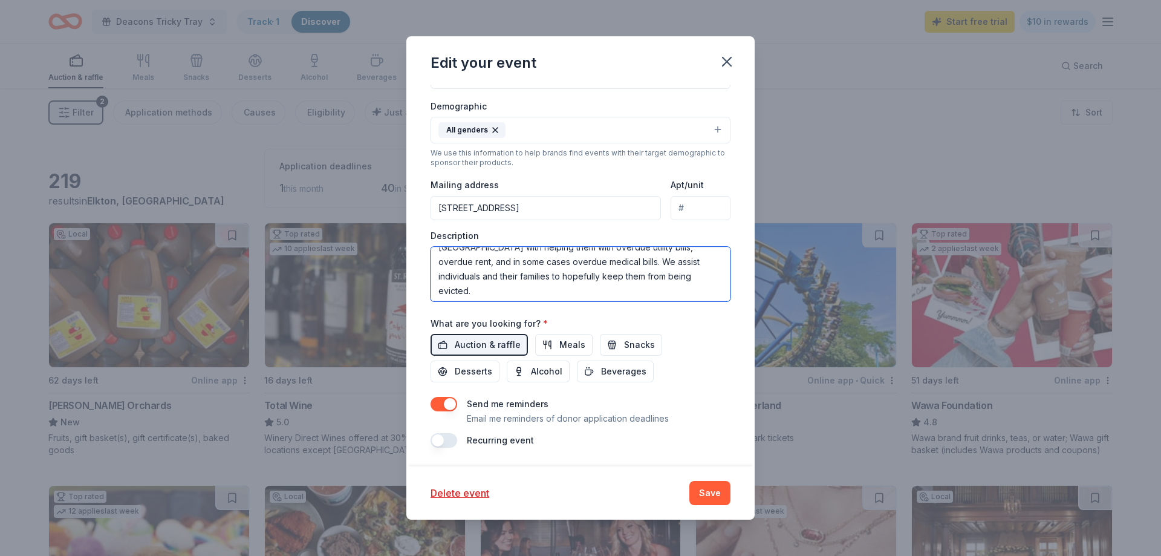
scroll to position [102, 0]
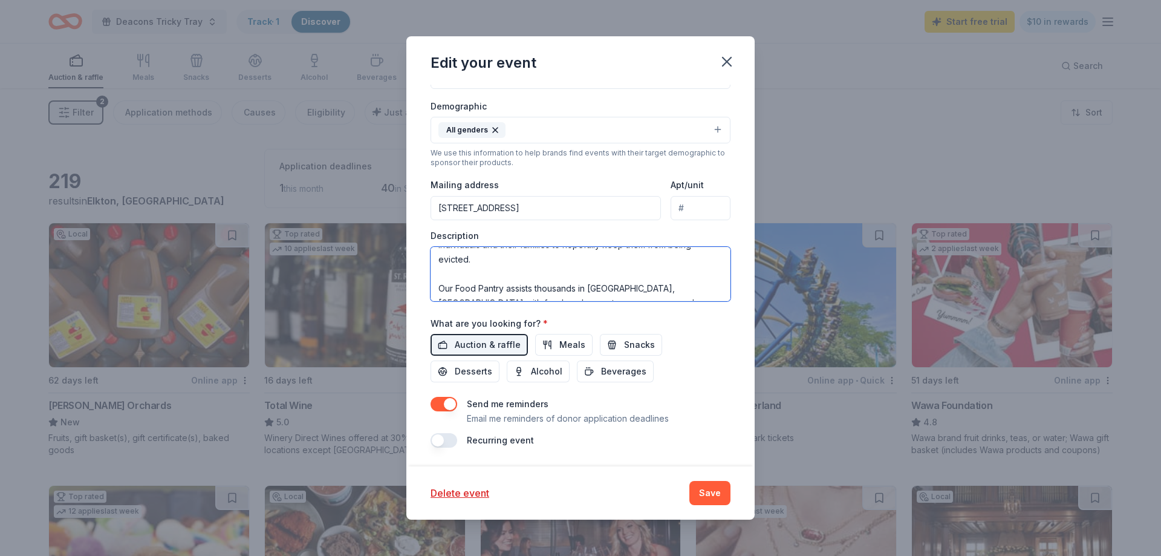
drag, startPoint x: 436, startPoint y: 258, endPoint x: 668, endPoint y: 302, distance: 236.9
click at [668, 301] on textarea "Our Tricky Tray fundraiser will be held [DATE][DATE], and benefits our Needy Fa…" at bounding box center [581, 274] width 300 height 54
click at [733, 60] on icon "button" at bounding box center [727, 61] width 17 height 17
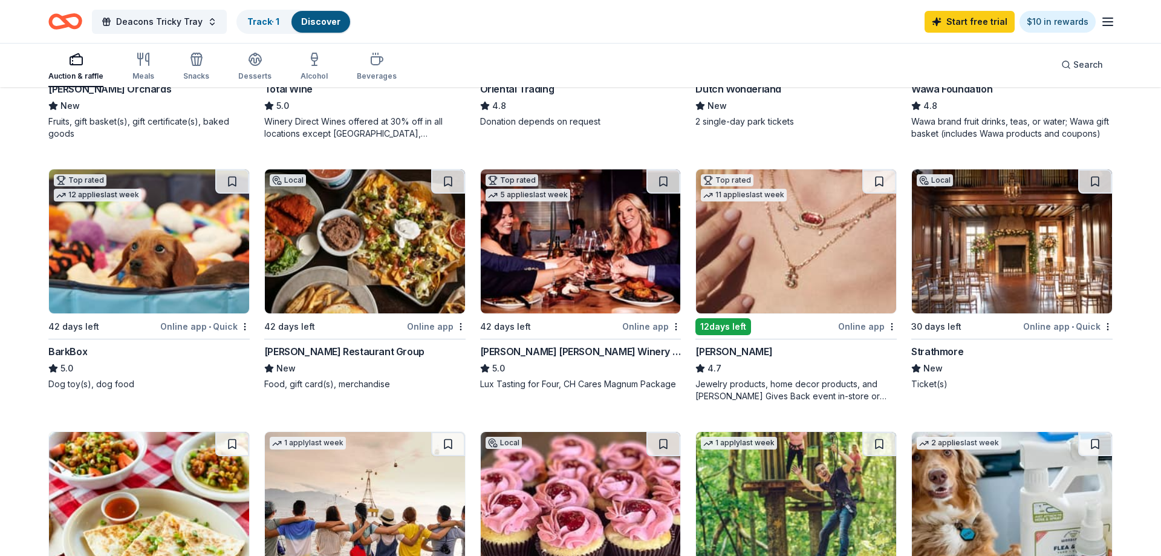
scroll to position [319, 0]
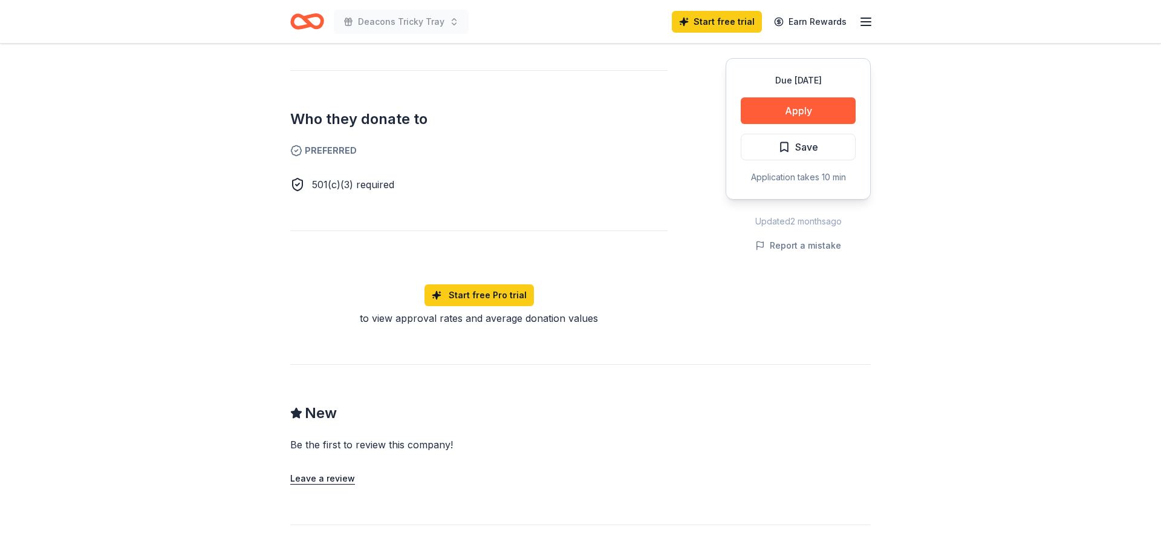
scroll to position [657, 0]
click at [782, 109] on button "Apply" at bounding box center [798, 110] width 115 height 27
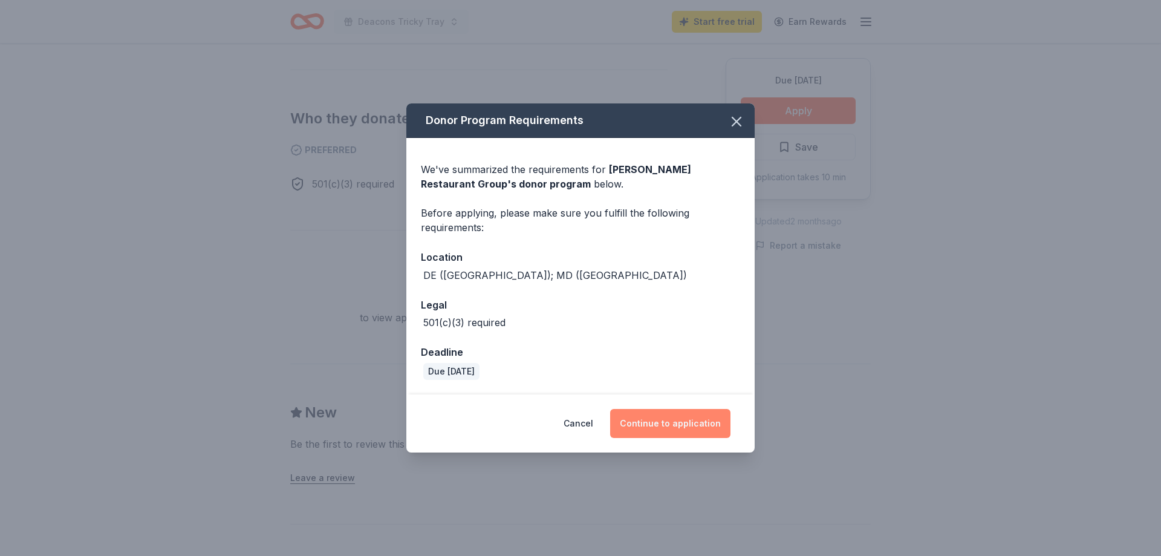
click at [681, 431] on button "Continue to application" at bounding box center [670, 423] width 120 height 29
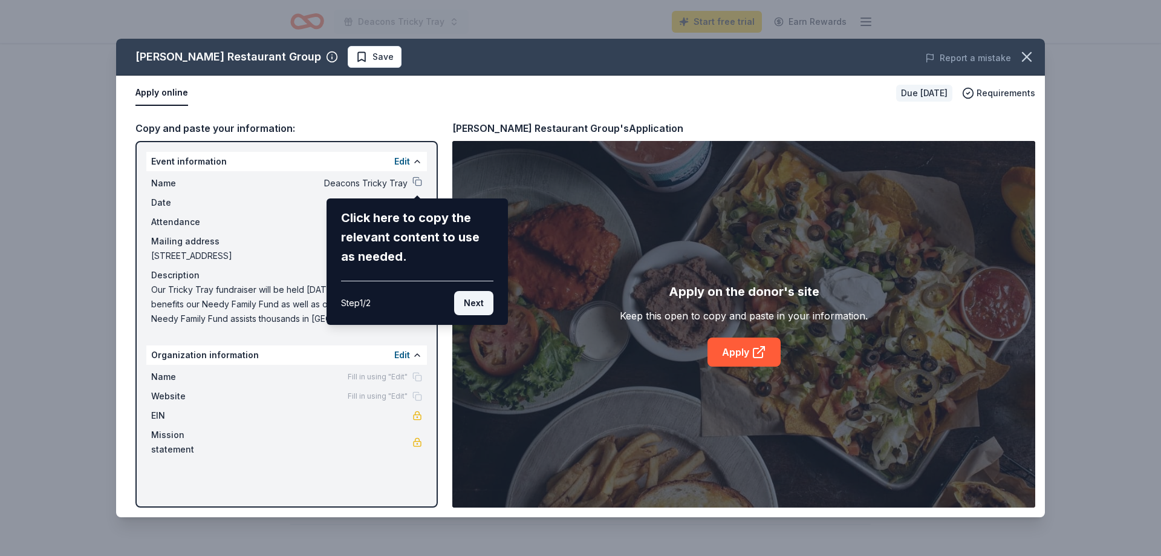
click at [475, 299] on button "Next" at bounding box center [473, 303] width 39 height 24
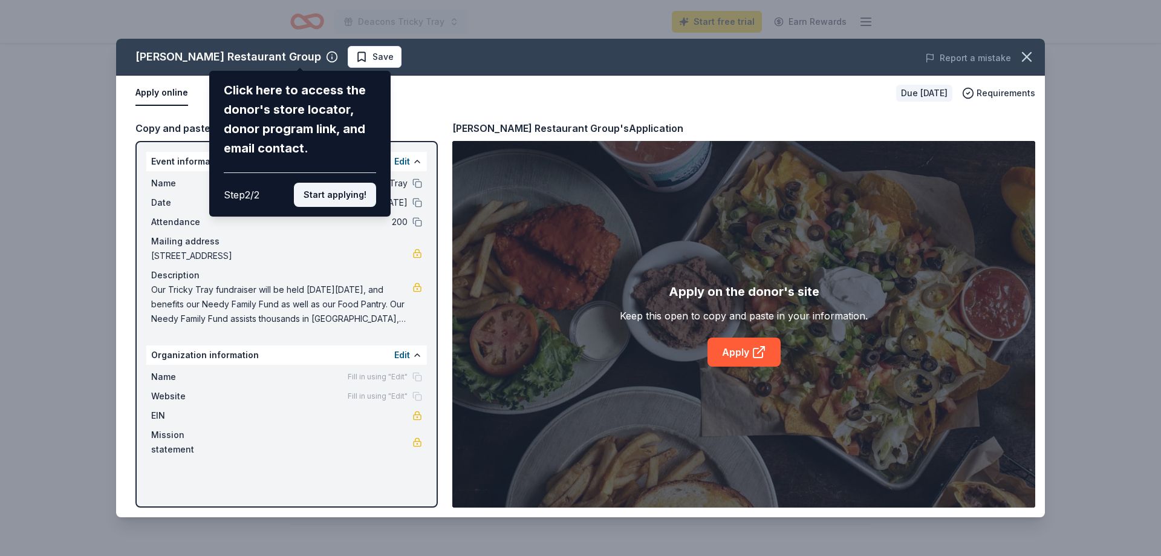
click at [340, 183] on button "Start applying!" at bounding box center [335, 195] width 82 height 24
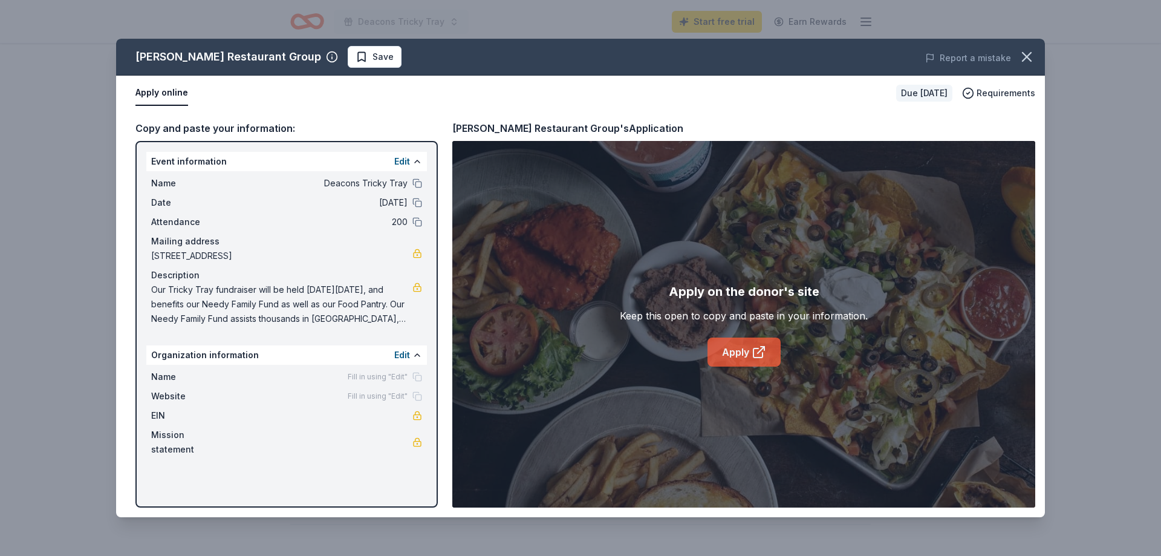
click at [756, 346] on icon at bounding box center [759, 352] width 15 height 15
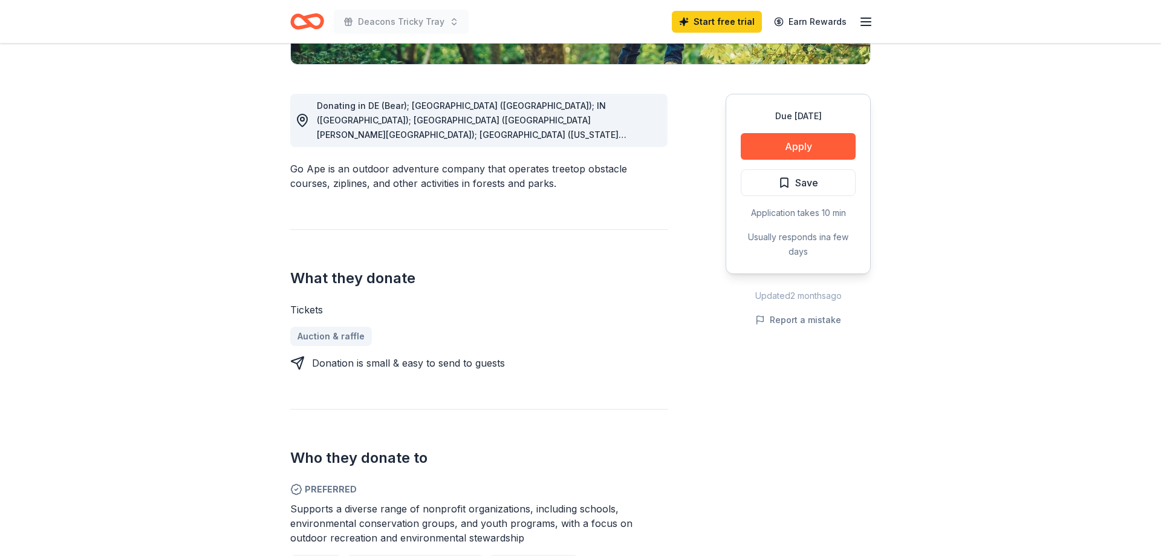
scroll to position [305, 0]
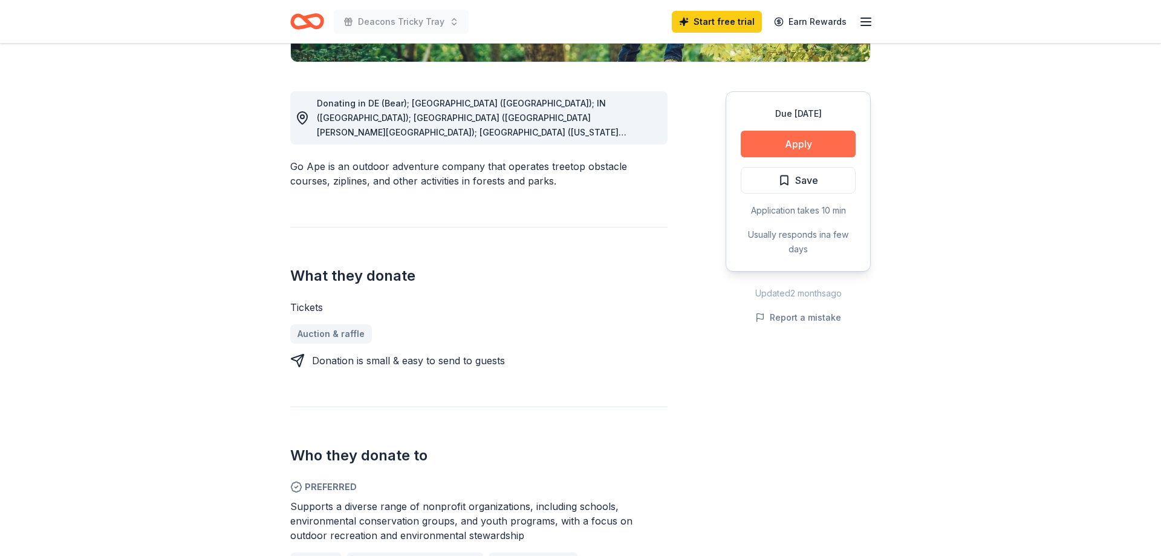
click at [809, 138] on button "Apply" at bounding box center [798, 144] width 115 height 27
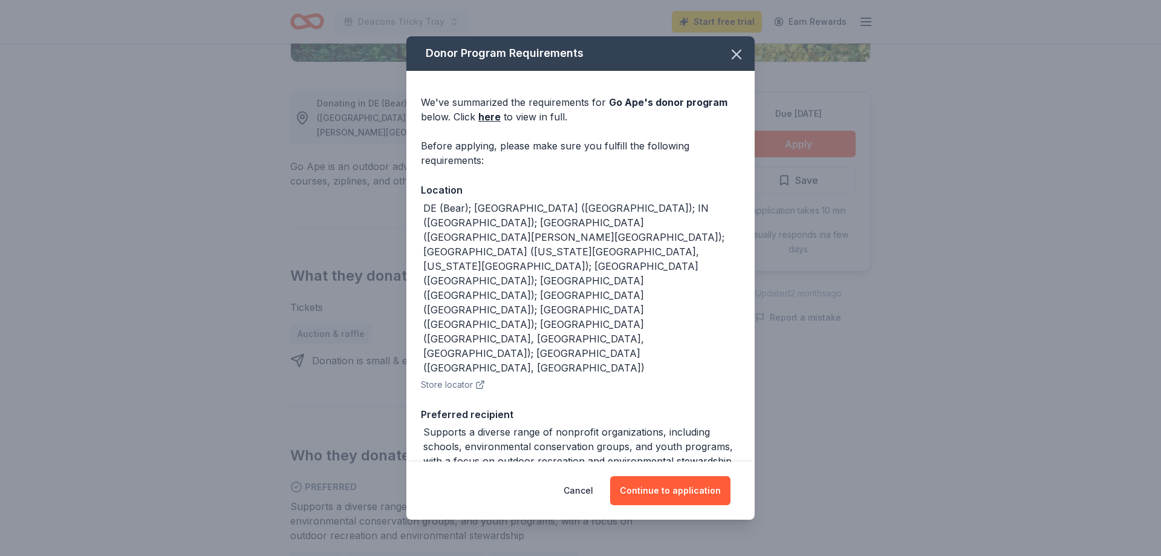
scroll to position [50, 0]
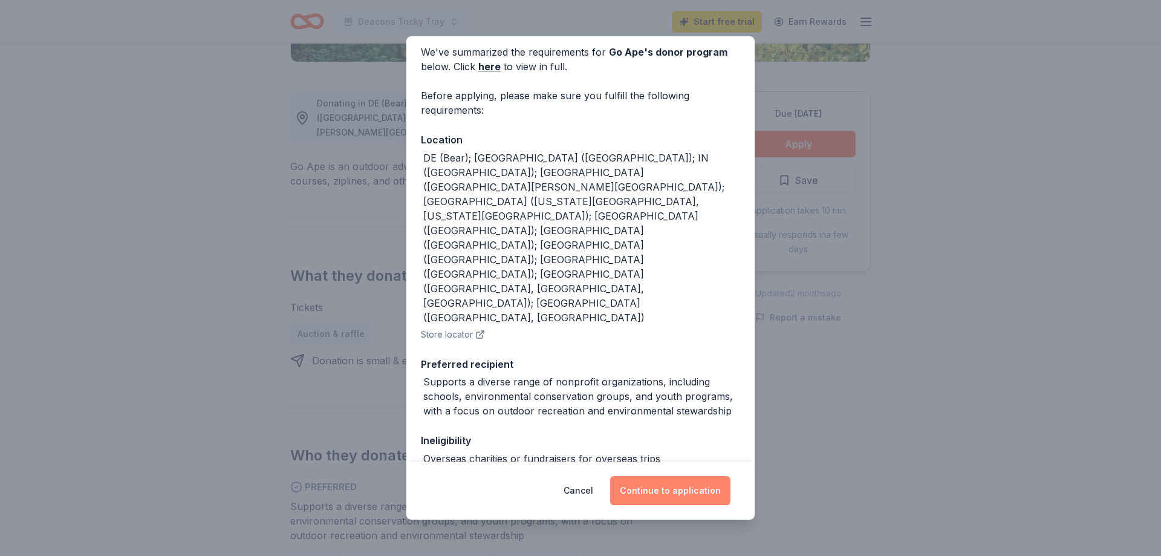
click at [676, 495] on button "Continue to application" at bounding box center [670, 490] width 120 height 29
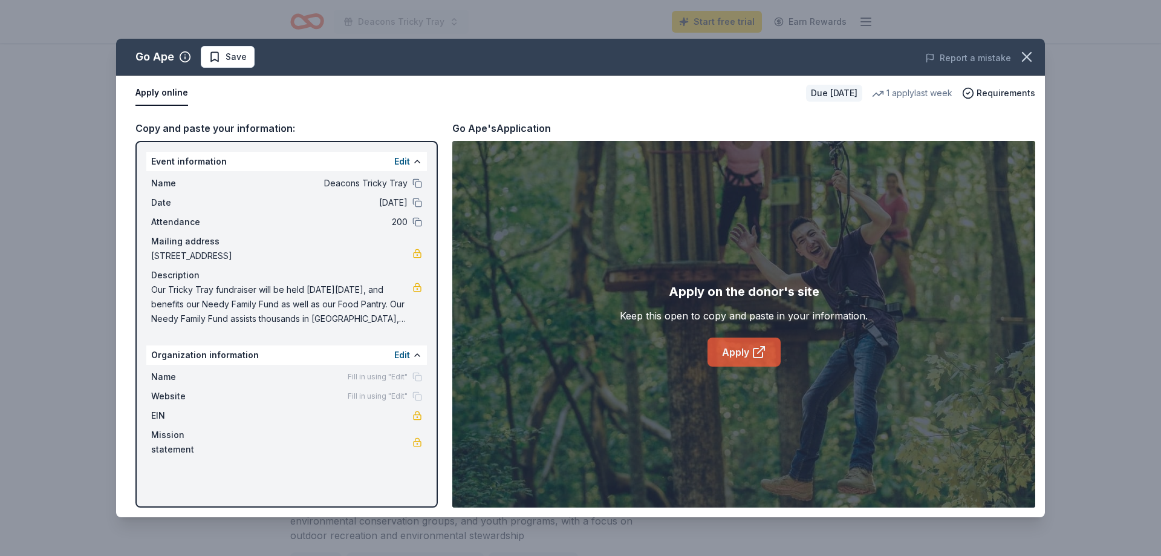
click at [747, 350] on link "Apply" at bounding box center [744, 352] width 73 height 29
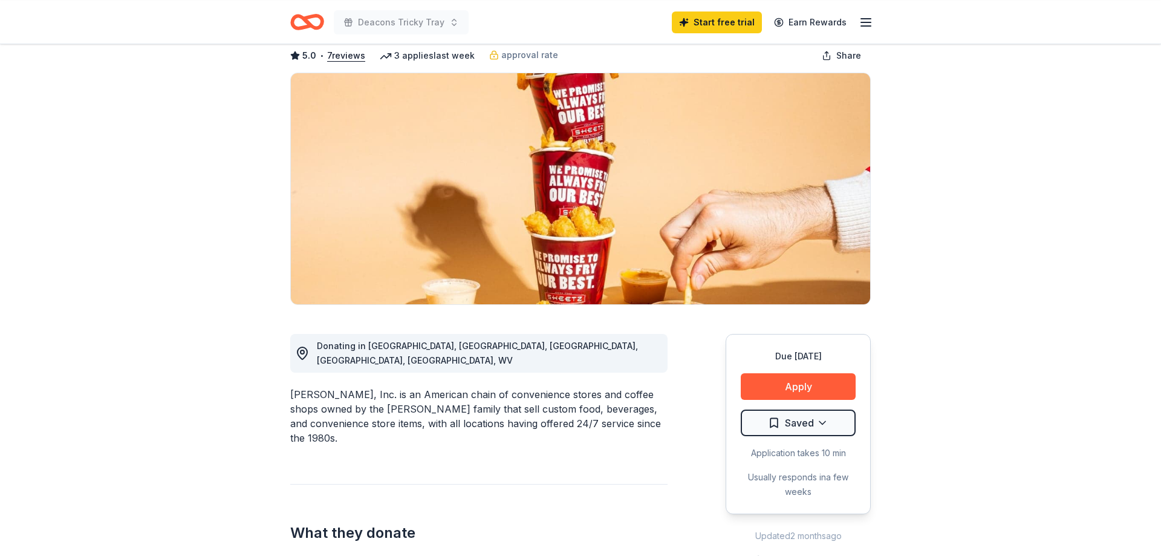
scroll to position [67, 0]
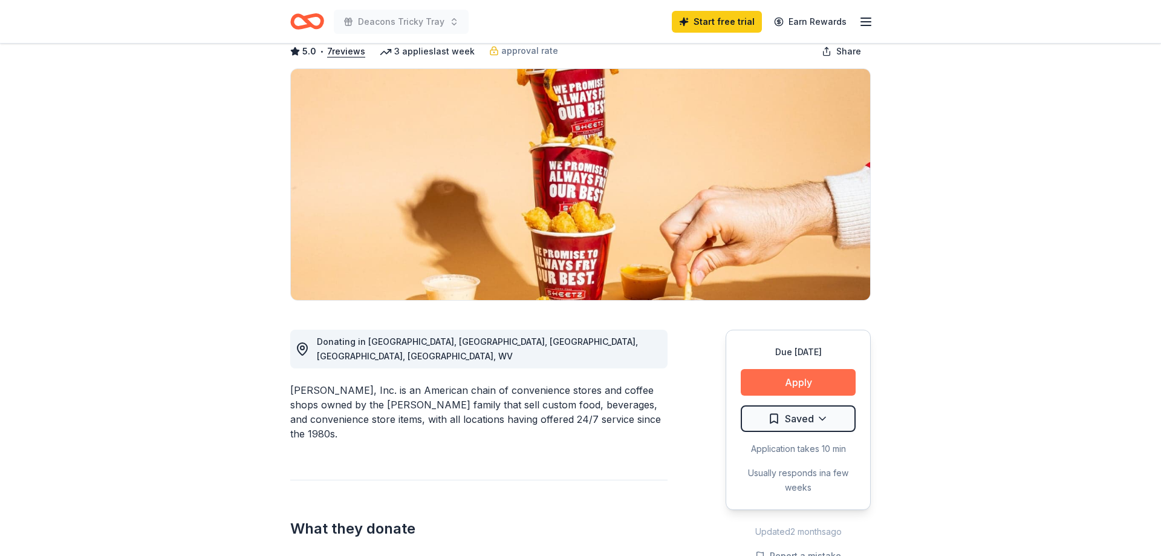
click at [790, 379] on button "Apply" at bounding box center [798, 382] width 115 height 27
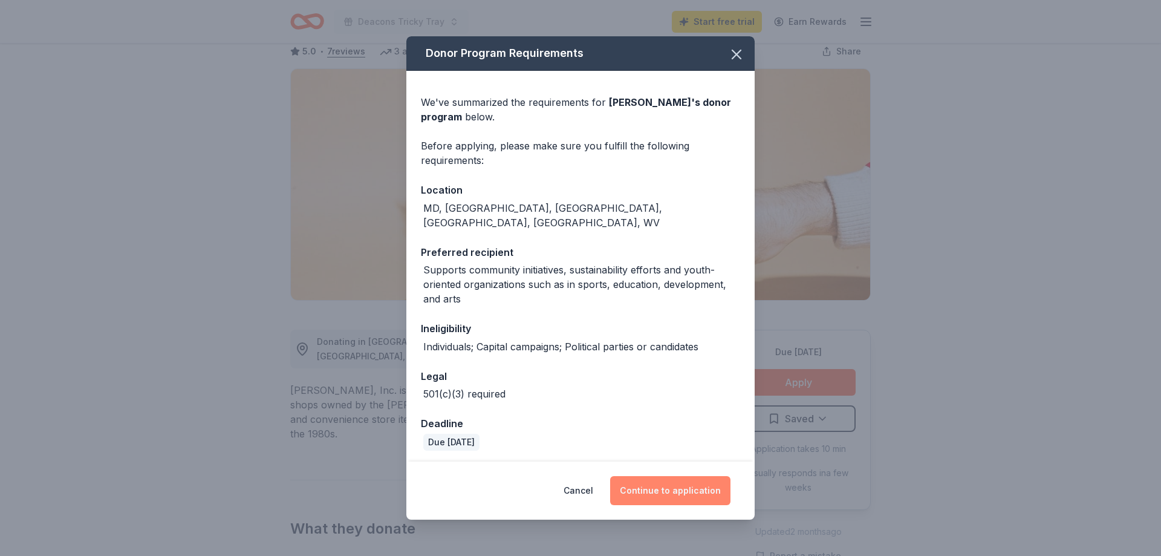
click at [668, 488] on button "Continue to application" at bounding box center [670, 490] width 120 height 29
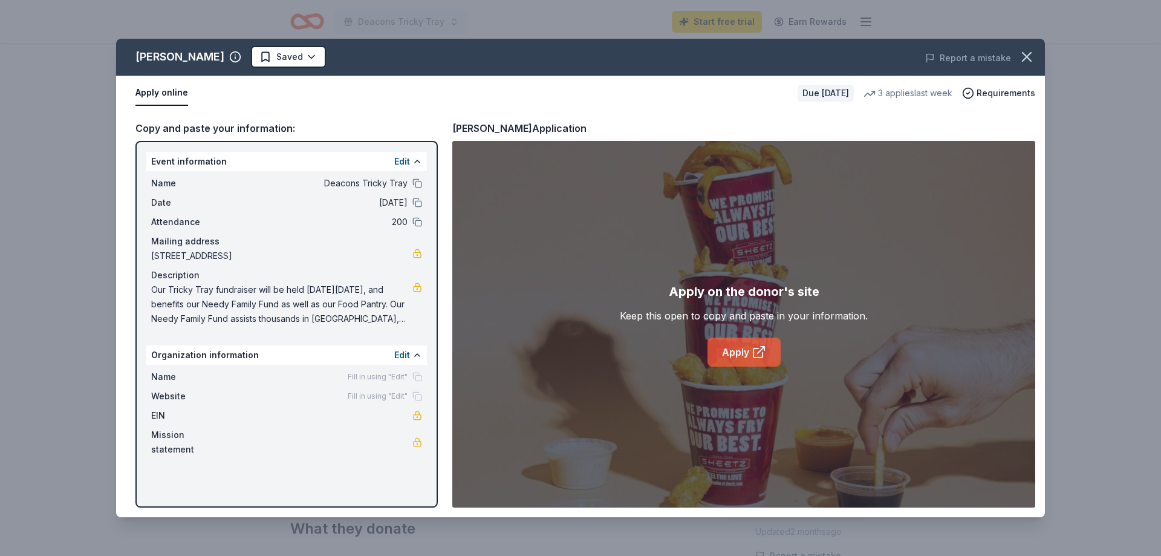
click at [738, 354] on link "Apply" at bounding box center [744, 352] width 73 height 29
click at [731, 353] on link "Apply" at bounding box center [744, 352] width 73 height 29
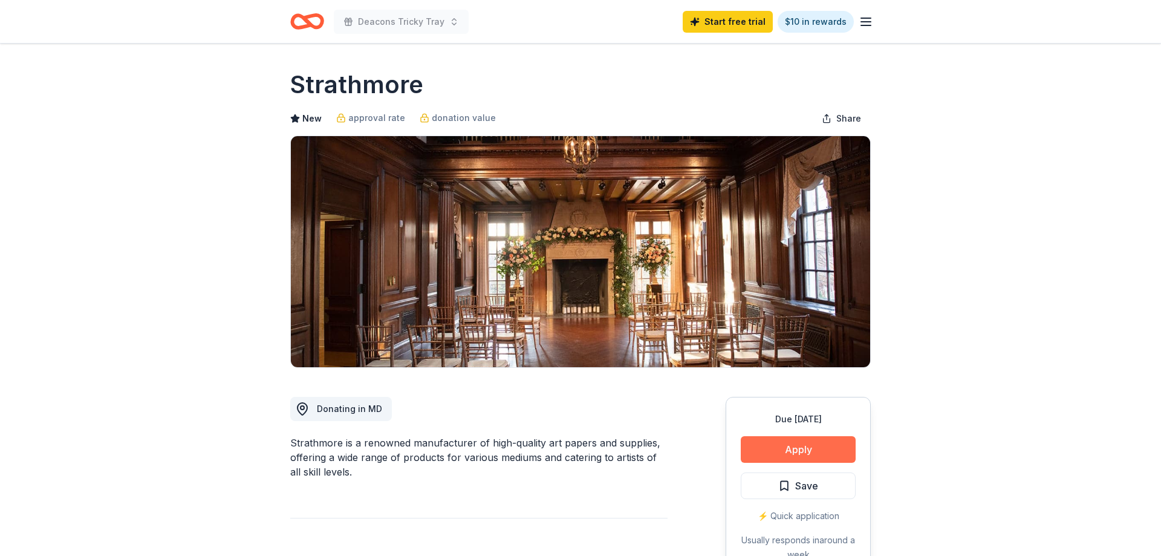
click at [809, 457] on button "Apply" at bounding box center [798, 449] width 115 height 27
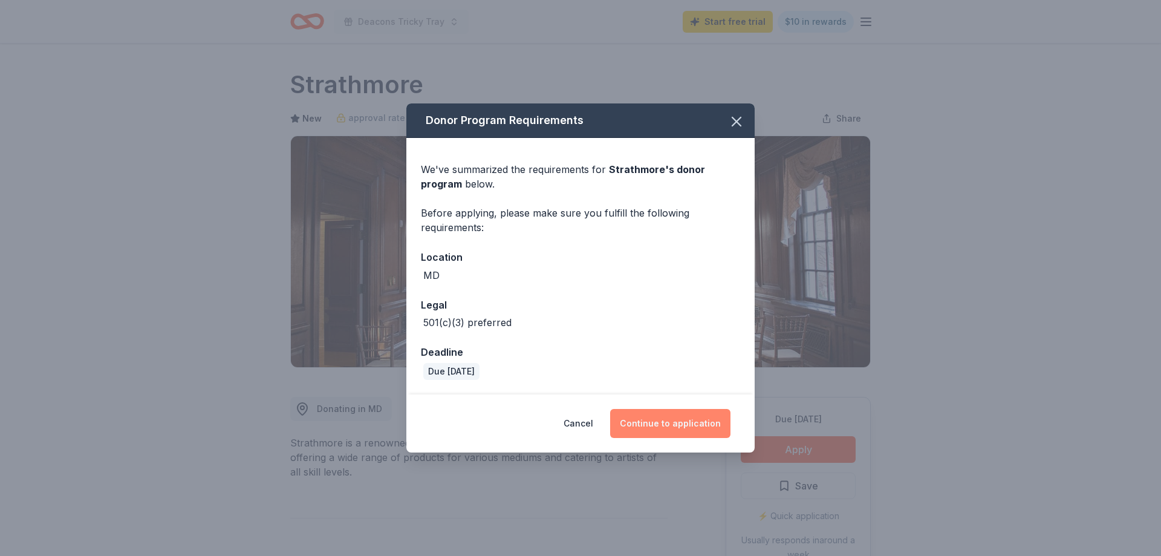
click at [685, 425] on button "Continue to application" at bounding box center [670, 423] width 120 height 29
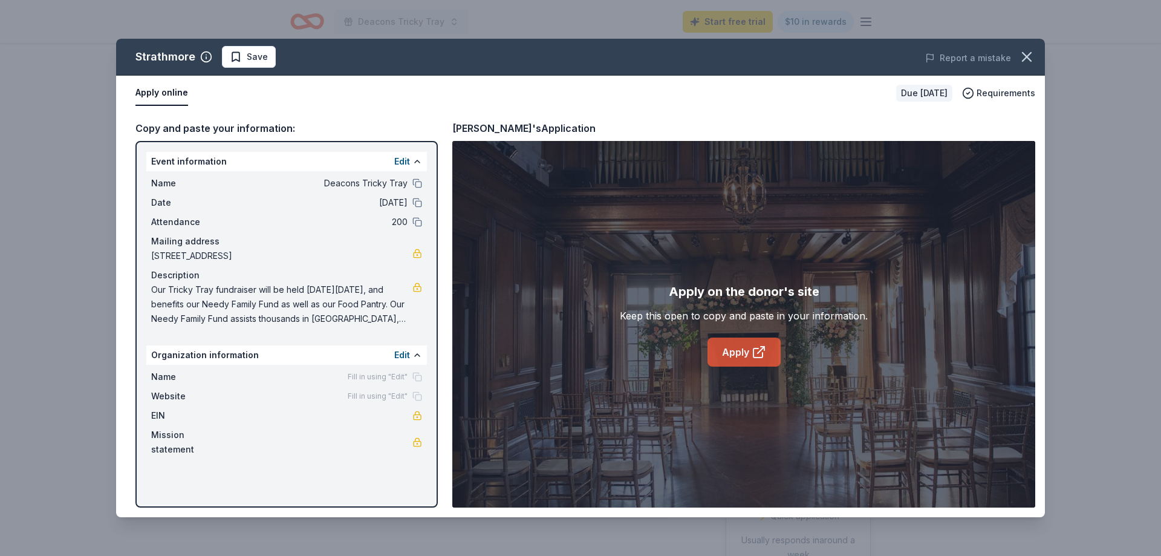
click at [745, 349] on link "Apply" at bounding box center [744, 352] width 73 height 29
